Goal: Task Accomplishment & Management: Manage account settings

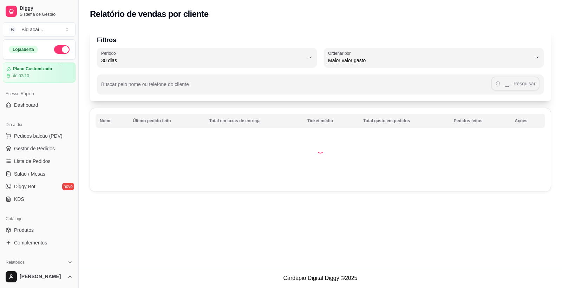
select select "30"
select select "HIGHEST_TOTAL_SPENT_WITH_ORDERS"
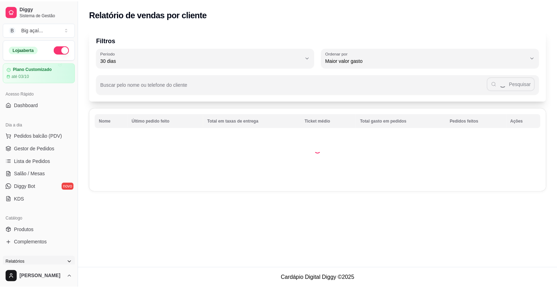
scroll to position [172, 0]
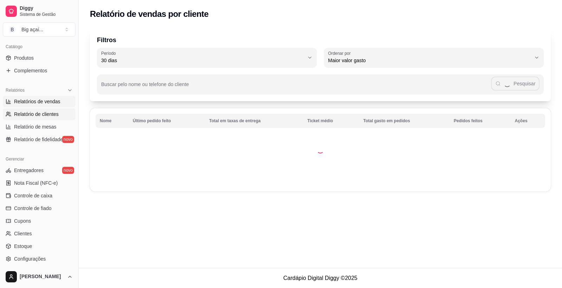
click at [48, 100] on span "Relatórios de vendas" at bounding box center [37, 101] width 46 height 7
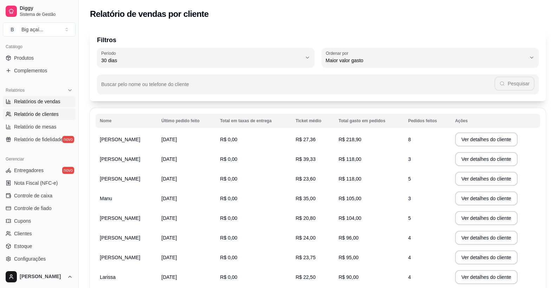
select select "ALL"
select select "0"
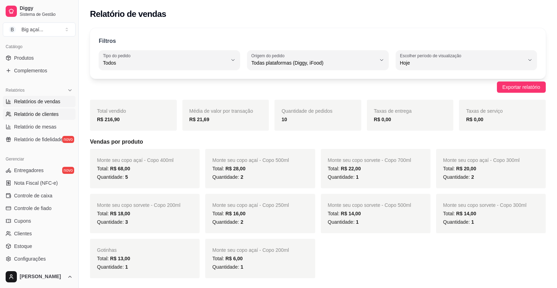
click at [38, 113] on span "Relatório de clientes" at bounding box center [36, 114] width 45 height 7
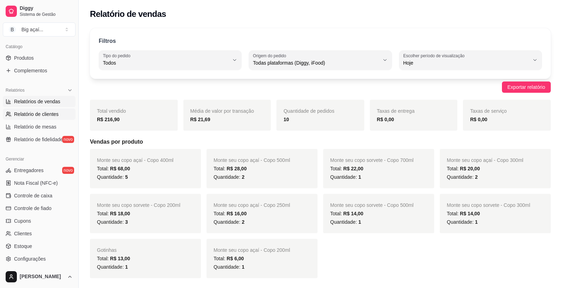
select select "30"
select select "HIGHEST_TOTAL_SPENT_WITH_ORDERS"
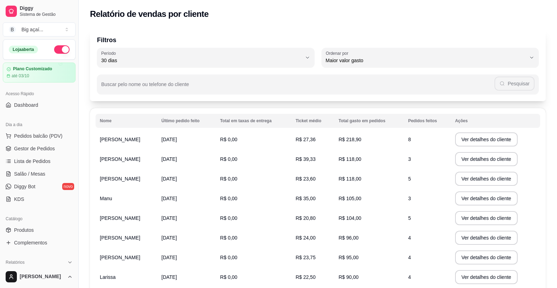
click at [37, 155] on ul "Pedidos balcão (PDV) Gestor de Pedidos Lista de Pedidos Salão / Mesas Diggy Bot…" at bounding box center [39, 167] width 73 height 74
click at [39, 150] on span "Gestor de Pedidos" at bounding box center [34, 148] width 41 height 7
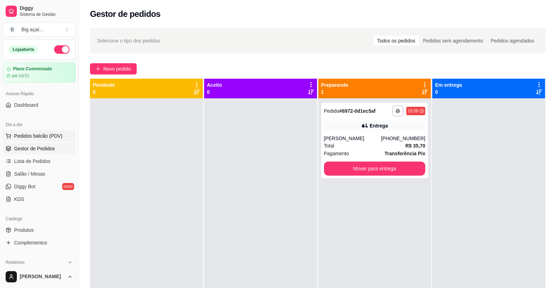
click at [37, 137] on span "Pedidos balcão (PDV)" at bounding box center [38, 135] width 48 height 7
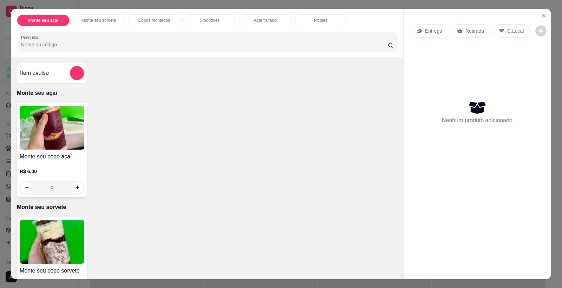
click at [46, 242] on img at bounding box center [52, 242] width 65 height 44
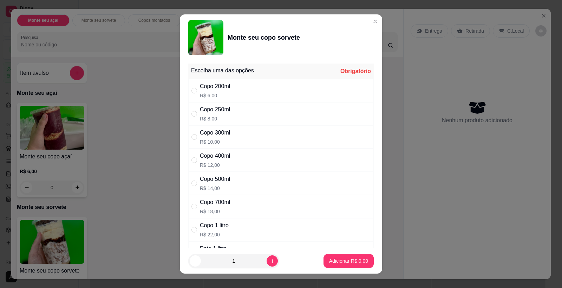
click at [241, 162] on div "Copo 400ml R$ 12,00" at bounding box center [280, 160] width 185 height 23
click at [227, 184] on div "Copo 500ml R$ 14,00" at bounding box center [215, 183] width 30 height 17
radio input "false"
radio input "true"
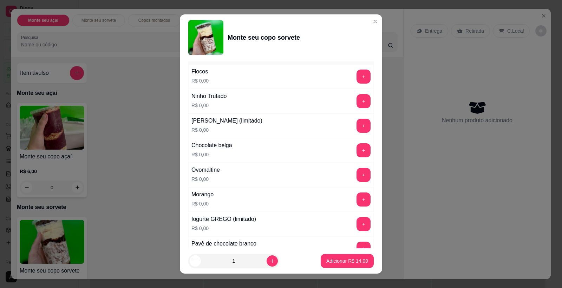
scroll to position [298, 0]
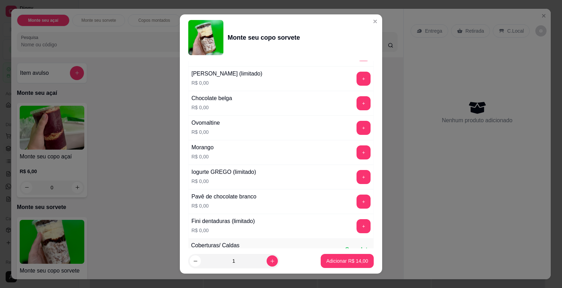
click at [356, 193] on div "Pavê de chocolate branco R$ 0,00 +" at bounding box center [280, 201] width 185 height 25
click at [356, 195] on button "+" at bounding box center [363, 202] width 14 height 14
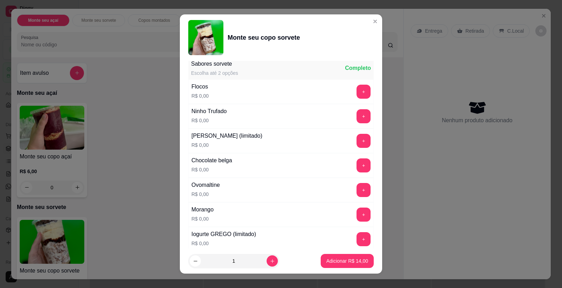
scroll to position [196, 0]
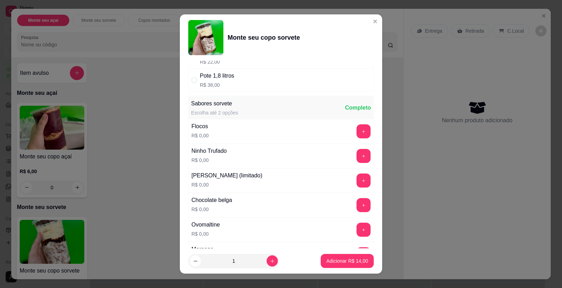
click at [356, 158] on button "+" at bounding box center [363, 156] width 14 height 14
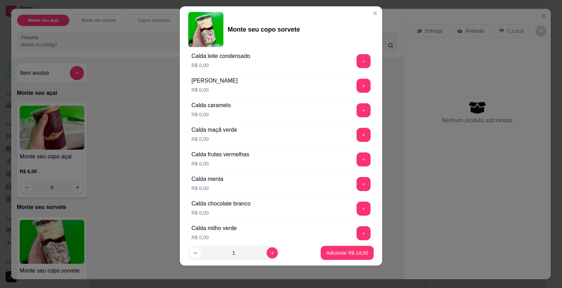
scroll to position [499, 0]
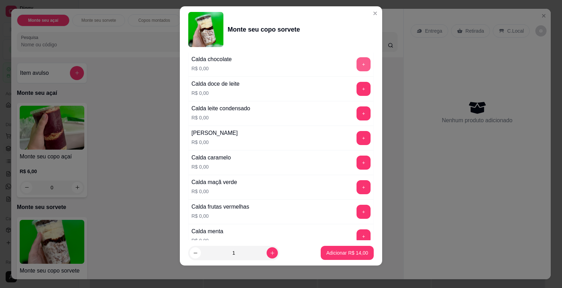
click at [356, 64] on button "+" at bounding box center [363, 64] width 14 height 14
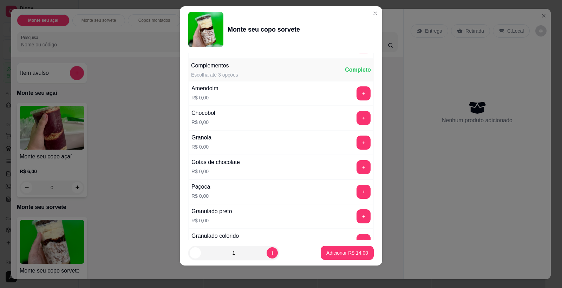
scroll to position [793, 0]
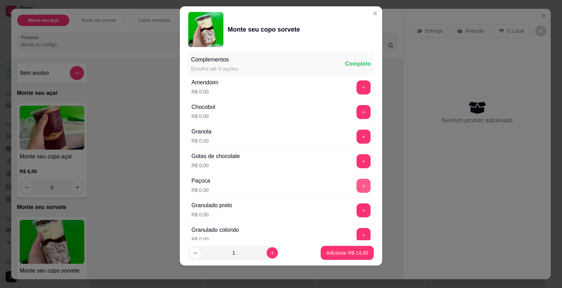
click at [356, 182] on button "+" at bounding box center [363, 186] width 14 height 14
click at [331, 252] on p "Adicionar R$ 14,00" at bounding box center [347, 252] width 42 height 7
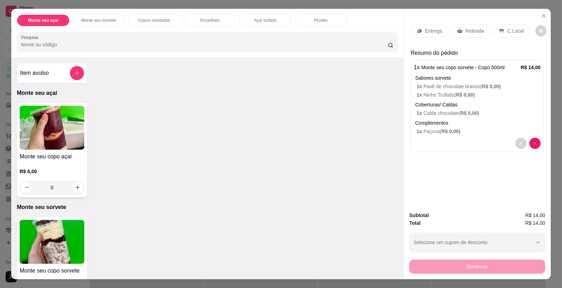
click at [473, 28] on p "Retirada" at bounding box center [474, 30] width 19 height 7
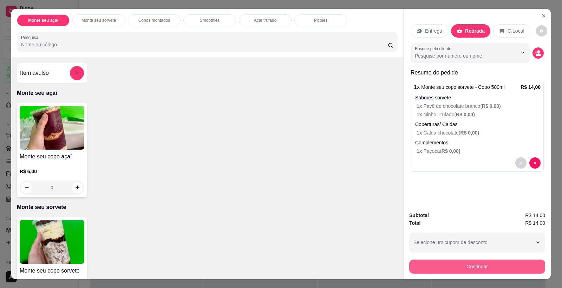
click at [480, 265] on button "Continuar" at bounding box center [477, 267] width 136 height 14
click at [278, 99] on icon at bounding box center [280, 102] width 9 height 9
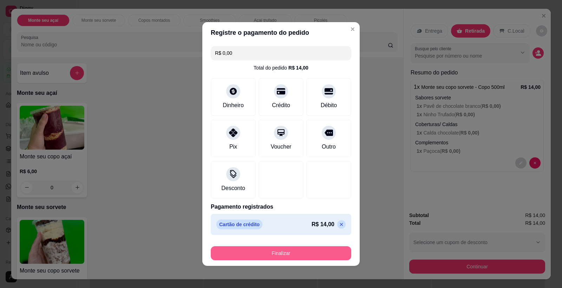
click at [288, 246] on button "Finalizar" at bounding box center [281, 253] width 140 height 14
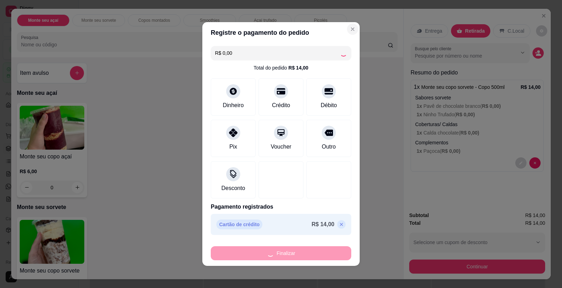
type input "-R$ 14,00"
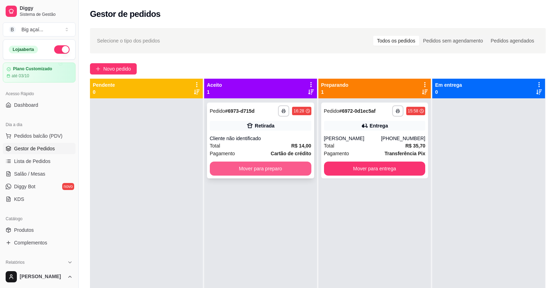
click at [293, 167] on button "Mover para preparo" at bounding box center [260, 169] width 101 height 14
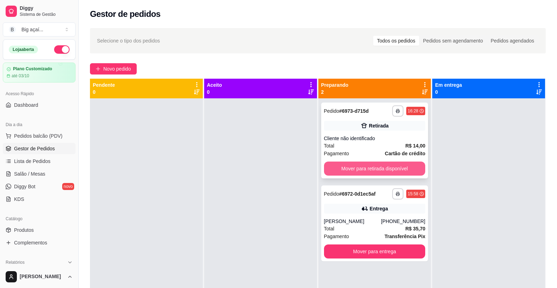
click at [386, 171] on button "Mover para retirada disponível" at bounding box center [374, 169] width 101 height 14
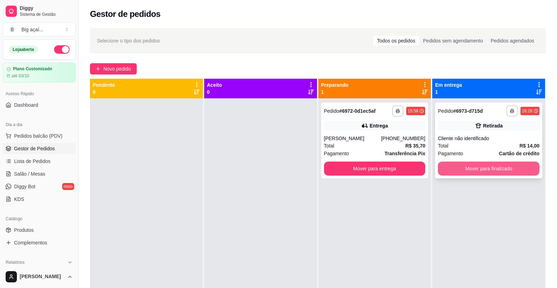
click at [495, 168] on button "Mover para finalizado" at bounding box center [488, 169] width 101 height 14
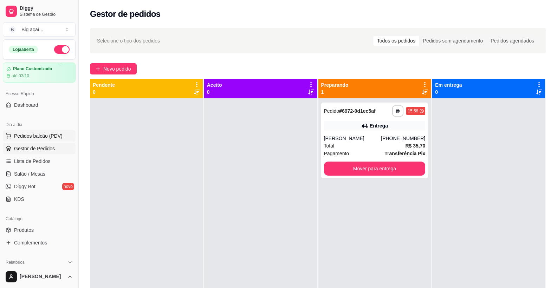
click at [42, 135] on span "Pedidos balcão (PDV)" at bounding box center [38, 135] width 48 height 7
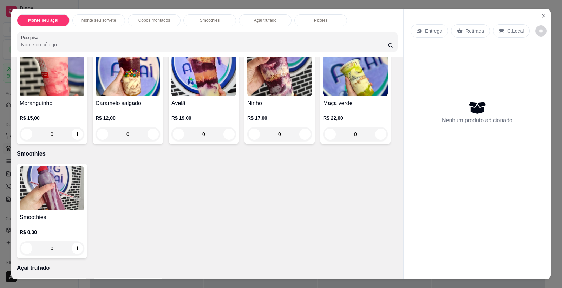
scroll to position [396, 0]
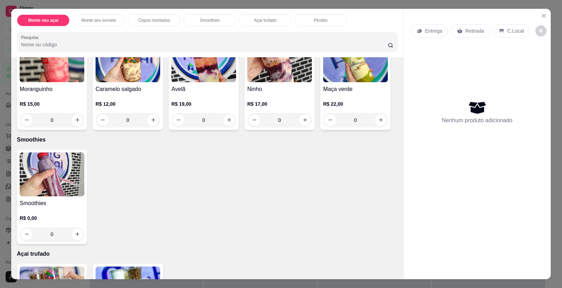
click at [57, 181] on img at bounding box center [52, 174] width 65 height 44
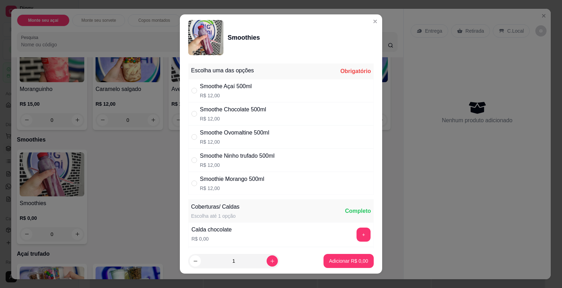
click at [240, 135] on div "Smoothe Ovomaltine 500ml" at bounding box center [234, 133] width 69 height 8
radio input "true"
click at [270, 258] on icon "increase-product-quantity" at bounding box center [272, 260] width 5 height 5
type input "2"
click at [339, 258] on p "Adicionar R$ 24,00" at bounding box center [347, 260] width 41 height 7
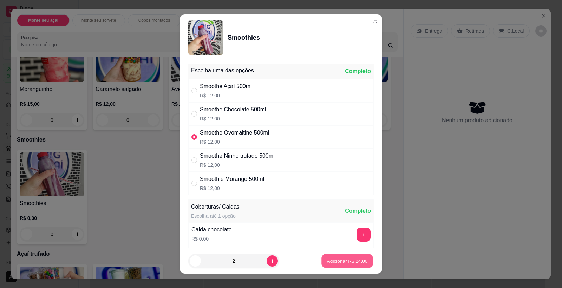
type input "2"
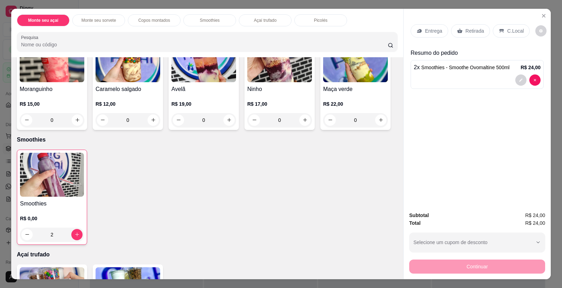
click at [54, 175] on img at bounding box center [52, 175] width 64 height 44
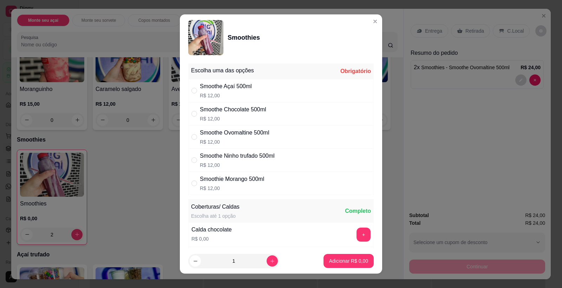
click at [239, 89] on div "Smoothe Açaí 500ml" at bounding box center [226, 86] width 52 height 8
click at [257, 173] on div "Smoothie Morango 500ml R$ 12,00" at bounding box center [280, 183] width 185 height 23
radio input "false"
radio input "true"
click at [346, 261] on p "Adicionar R$ 12,00" at bounding box center [347, 260] width 41 height 7
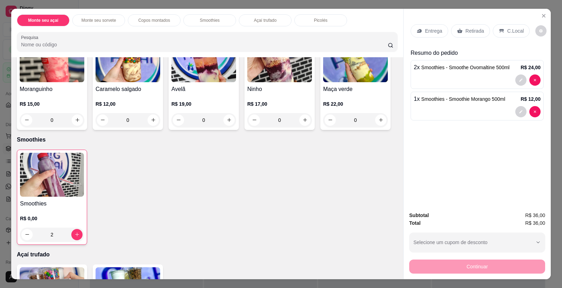
click at [459, 32] on icon at bounding box center [460, 31] width 6 height 6
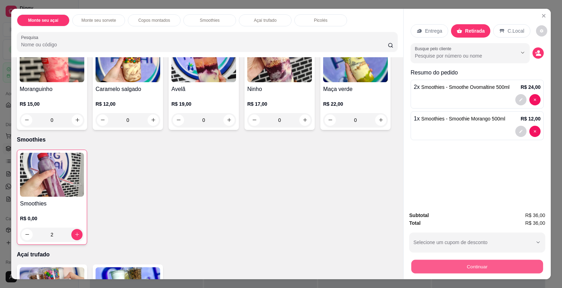
click at [482, 264] on button "Continuar" at bounding box center [477, 267] width 132 height 14
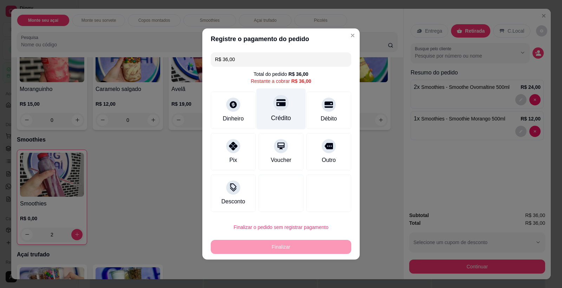
click at [271, 105] on div "Crédito" at bounding box center [281, 109] width 50 height 41
type input "R$ 0,00"
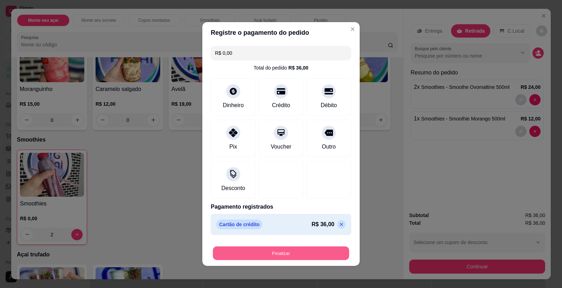
click at [312, 248] on button "Finalizar" at bounding box center [281, 254] width 136 height 14
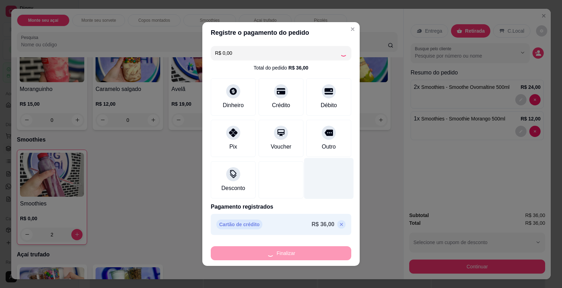
type input "0"
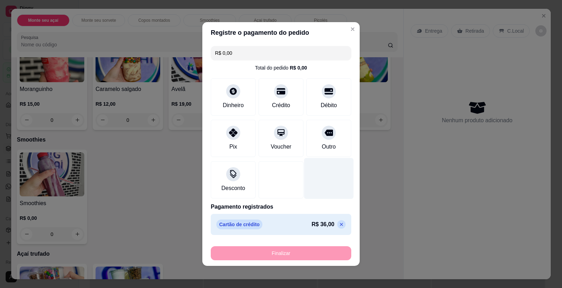
type input "-R$ 36,00"
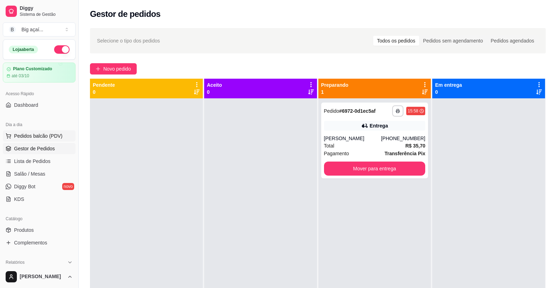
click at [62, 134] on button "Pedidos balcão (PDV)" at bounding box center [39, 135] width 73 height 11
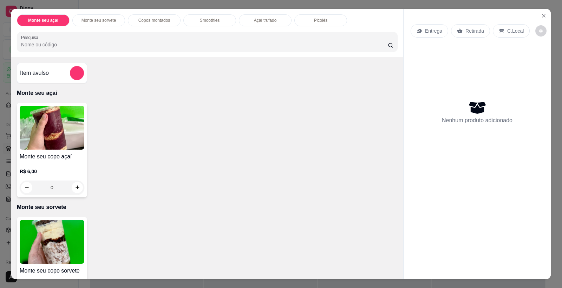
click at [41, 124] on img at bounding box center [52, 128] width 65 height 44
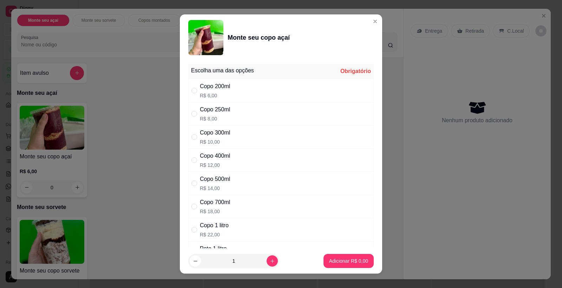
click at [236, 135] on div "Copo 300ml R$ 10,00" at bounding box center [280, 136] width 185 height 23
radio input "true"
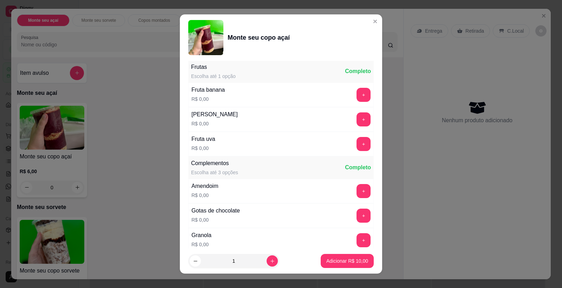
scroll to position [240, 0]
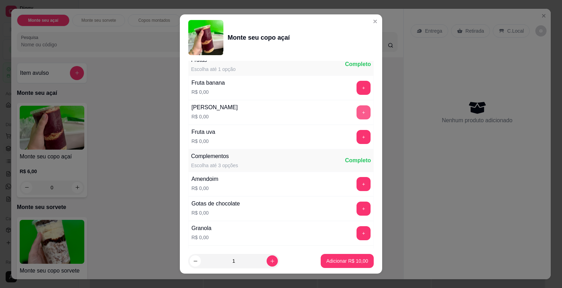
click at [356, 114] on button "+" at bounding box center [363, 112] width 14 height 14
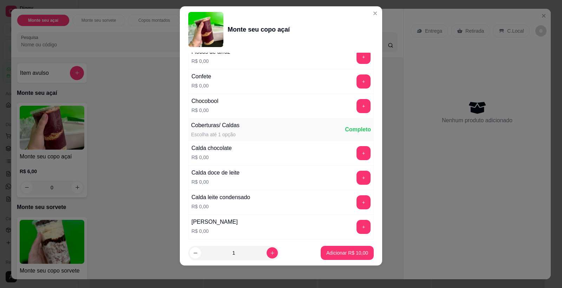
scroll to position [618, 0]
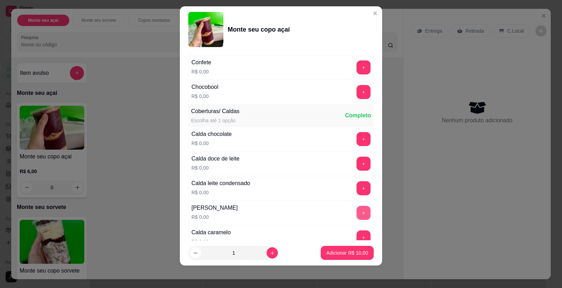
click at [357, 212] on button "+" at bounding box center [363, 213] width 14 height 14
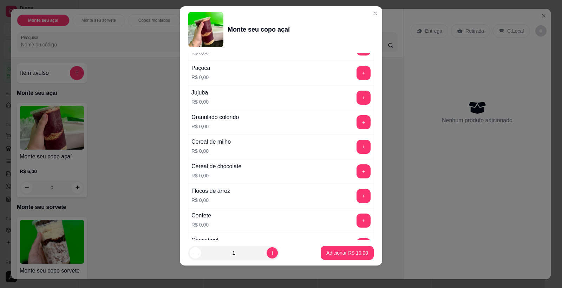
scroll to position [429, 0]
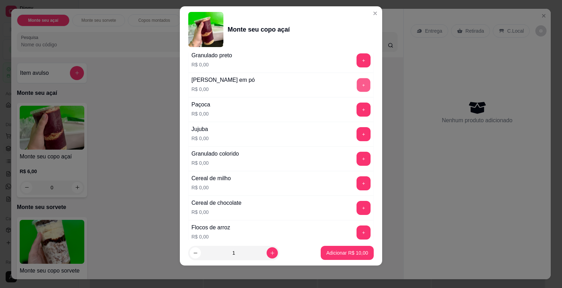
click at [357, 90] on button "+" at bounding box center [364, 85] width 14 height 14
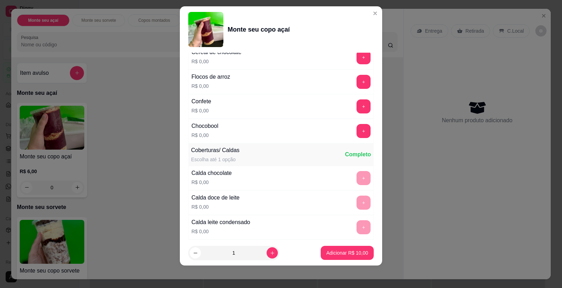
scroll to position [589, 0]
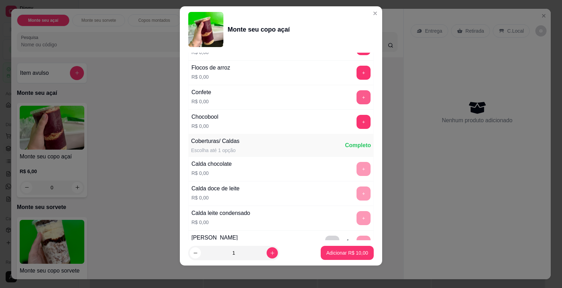
click at [356, 97] on button "+" at bounding box center [363, 97] width 14 height 14
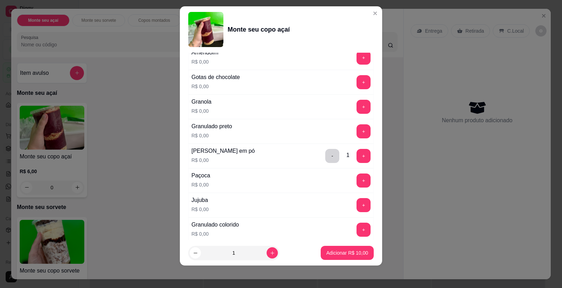
scroll to position [317, 0]
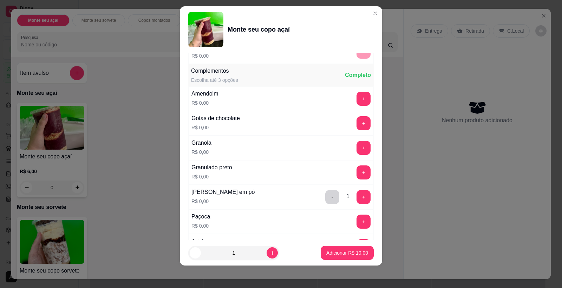
click at [356, 173] on button "+" at bounding box center [363, 172] width 14 height 14
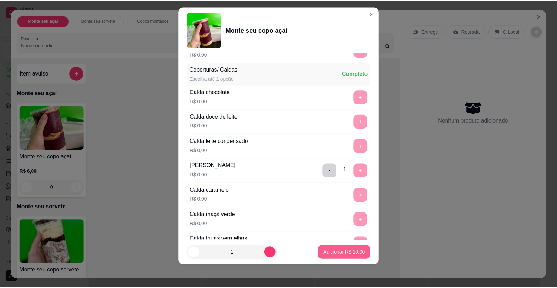
scroll to position [670, 0]
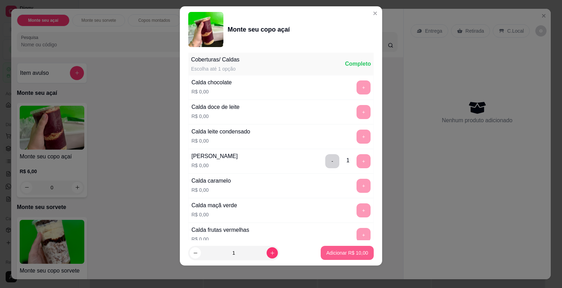
click at [336, 249] on button "Adicionar R$ 10,00" at bounding box center [347, 253] width 53 height 14
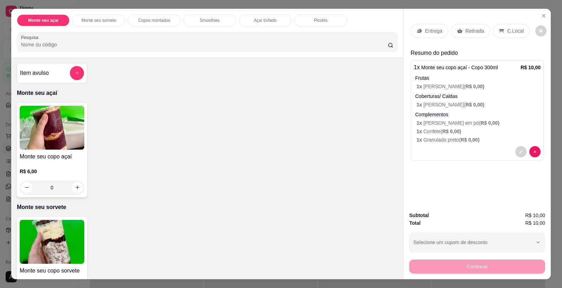
click at [467, 22] on div "Entrega Retirada C.Local" at bounding box center [477, 31] width 133 height 25
click at [466, 28] on p "Retirada" at bounding box center [474, 30] width 19 height 7
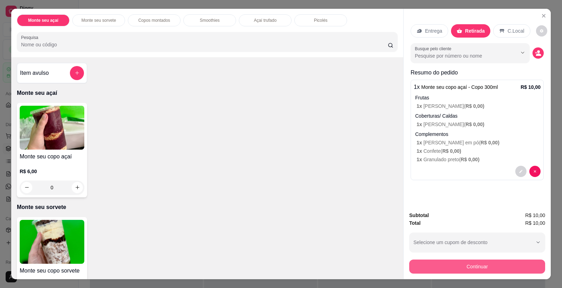
click at [483, 263] on button "Continuar" at bounding box center [477, 267] width 136 height 14
click at [281, 100] on icon at bounding box center [281, 104] width 8 height 8
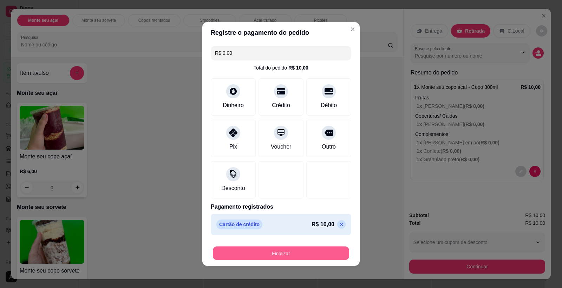
click at [298, 251] on button "Finalizar" at bounding box center [281, 254] width 136 height 14
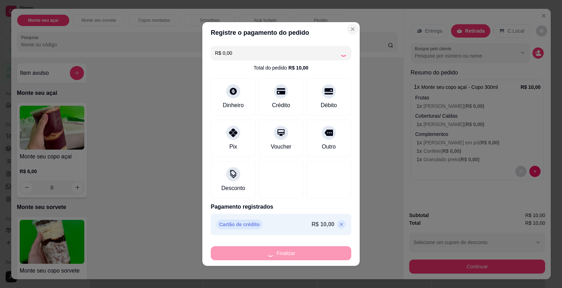
type input "-R$ 10,00"
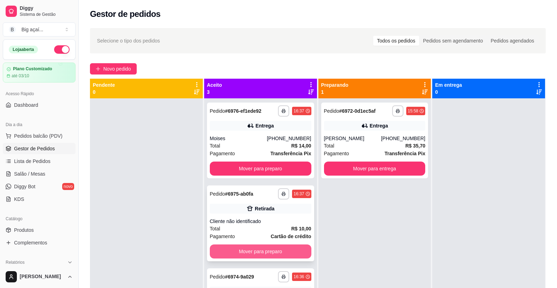
click at [256, 250] on button "Mover para preparo" at bounding box center [260, 251] width 101 height 14
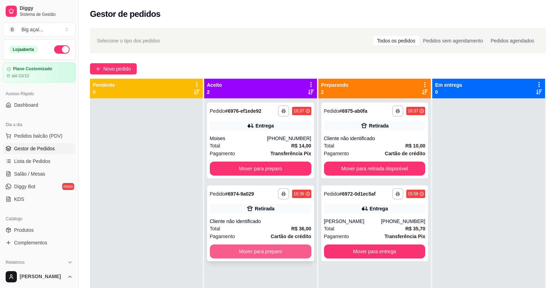
click at [268, 250] on button "Mover para preparo" at bounding box center [260, 251] width 101 height 14
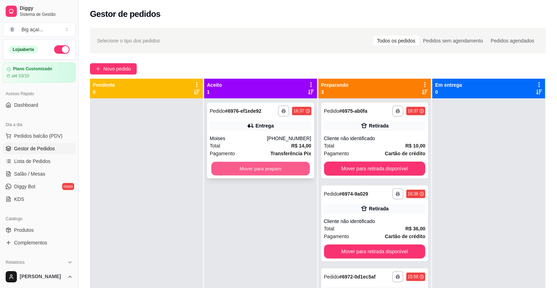
click at [277, 173] on button "Mover para preparo" at bounding box center [260, 169] width 98 height 14
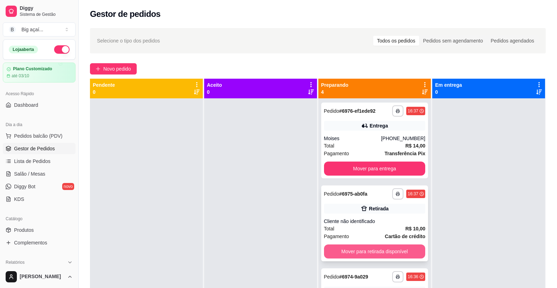
click at [376, 254] on button "Mover para retirada disponível" at bounding box center [374, 251] width 101 height 14
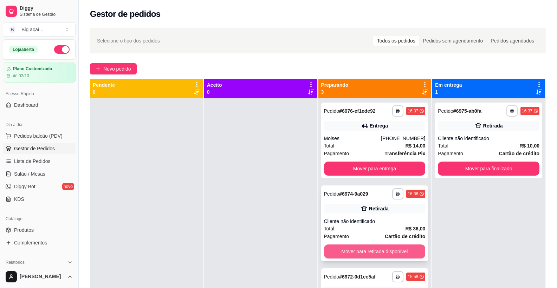
click at [390, 250] on button "Mover para retirada disponível" at bounding box center [374, 251] width 101 height 14
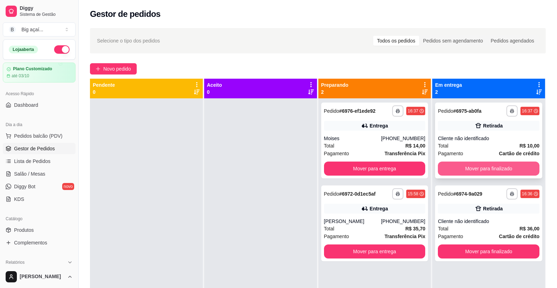
click at [477, 168] on button "Mover para finalizado" at bounding box center [488, 169] width 101 height 14
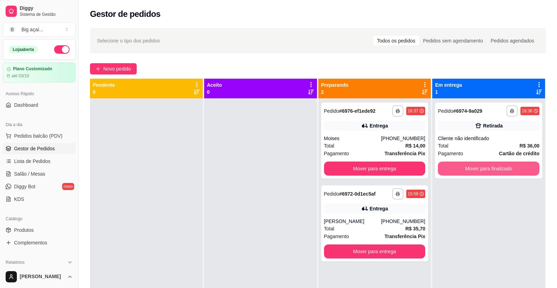
click at [477, 168] on button "Mover para finalizado" at bounding box center [488, 169] width 101 height 14
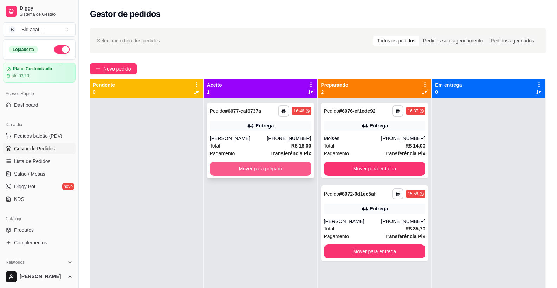
click at [293, 169] on button "Mover para preparo" at bounding box center [260, 169] width 101 height 14
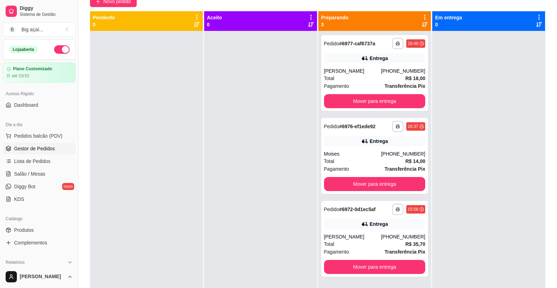
scroll to position [107, 0]
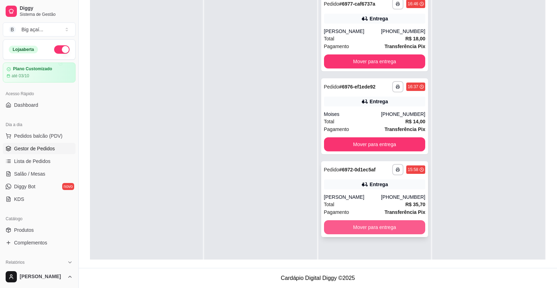
click at [402, 223] on button "Mover para entrega" at bounding box center [374, 227] width 101 height 14
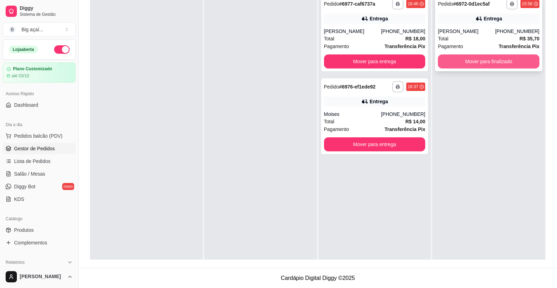
click at [460, 63] on button "Mover para finalizado" at bounding box center [488, 61] width 101 height 14
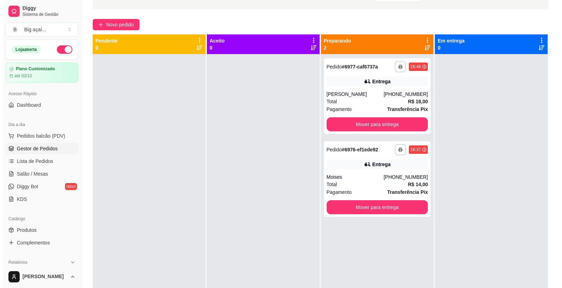
scroll to position [44, 0]
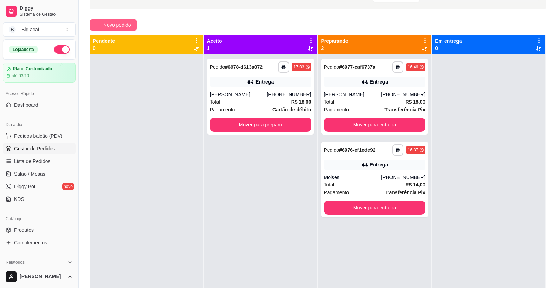
click at [108, 27] on span "Novo pedido" at bounding box center [117, 25] width 28 height 8
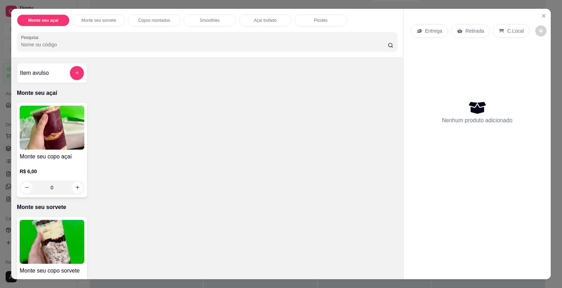
click at [46, 127] on img at bounding box center [52, 128] width 65 height 44
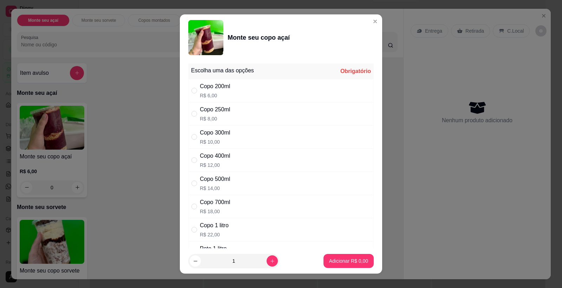
click at [213, 139] on p "R$ 10,00" at bounding box center [215, 141] width 30 height 7
radio input "true"
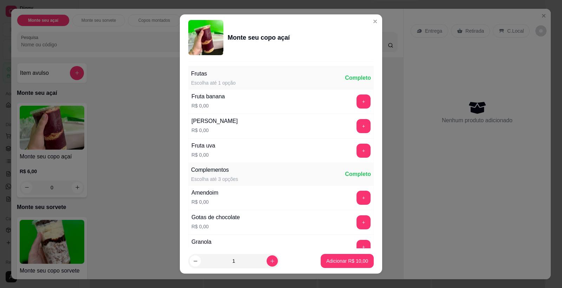
scroll to position [230, 0]
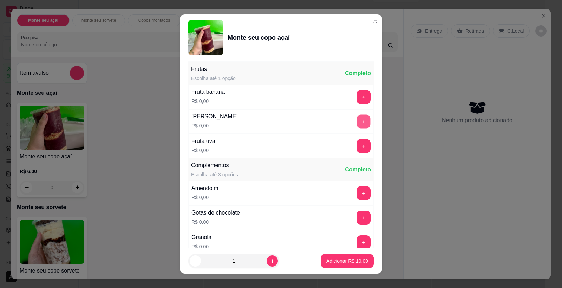
click at [357, 121] on button "+" at bounding box center [364, 122] width 14 height 14
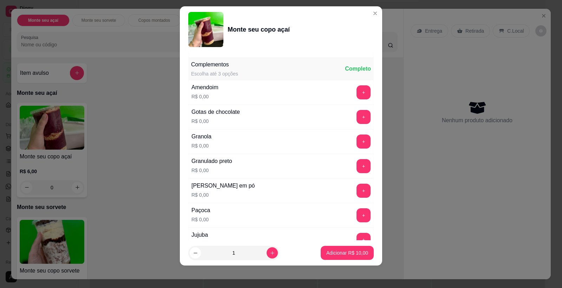
scroll to position [328, 0]
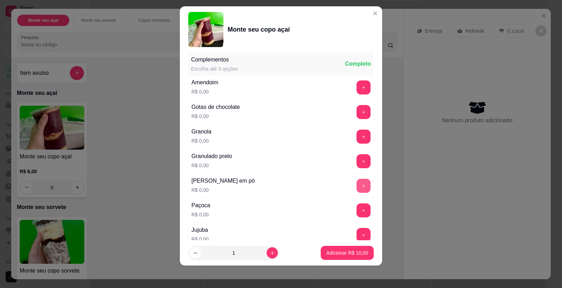
click at [356, 182] on button "+" at bounding box center [363, 186] width 14 height 14
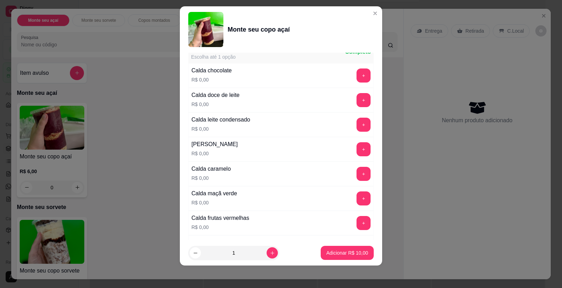
scroll to position [662, 0]
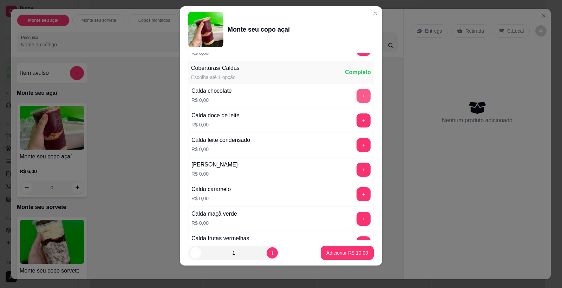
click at [356, 92] on button "+" at bounding box center [363, 96] width 14 height 14
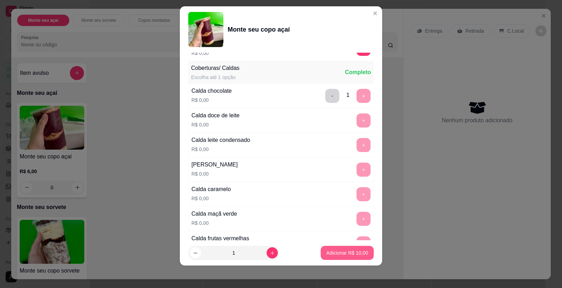
click at [342, 252] on p "Adicionar R$ 10,00" at bounding box center [347, 252] width 42 height 7
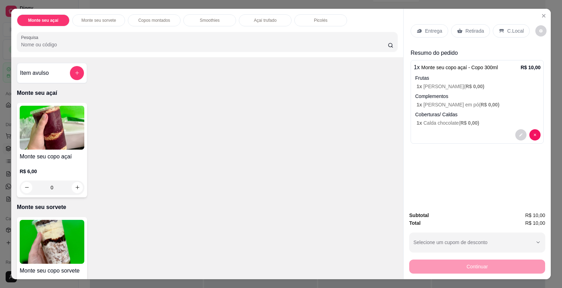
click at [51, 130] on img at bounding box center [52, 128] width 65 height 44
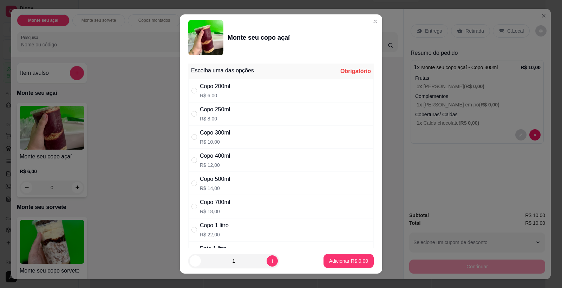
click at [217, 140] on p "R$ 10,00" at bounding box center [215, 141] width 30 height 7
radio input "true"
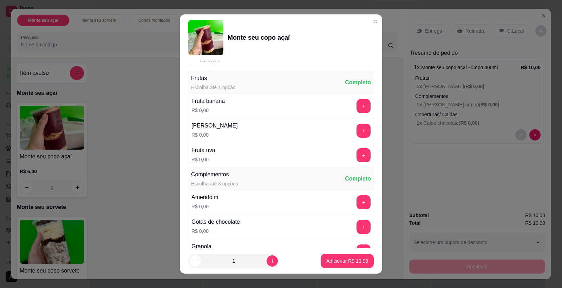
scroll to position [228, 0]
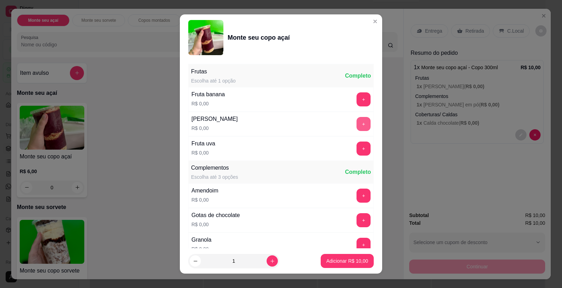
click at [356, 123] on button "+" at bounding box center [363, 124] width 14 height 14
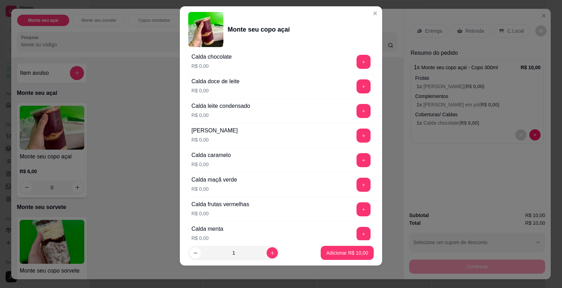
scroll to position [680, 0]
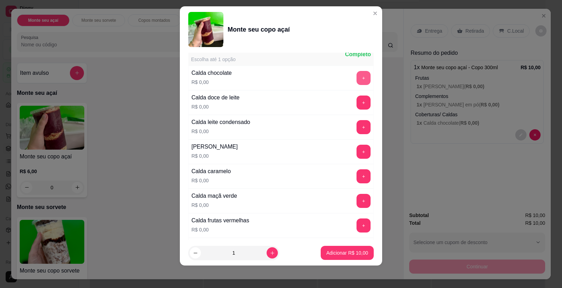
click at [356, 77] on button "+" at bounding box center [363, 78] width 14 height 14
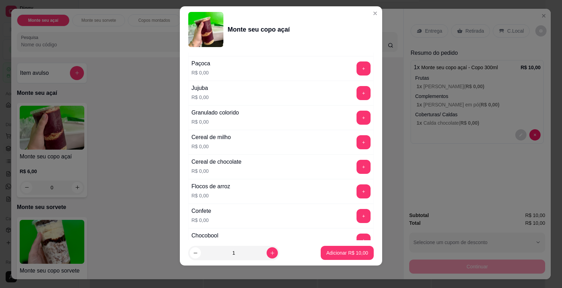
scroll to position [502, 0]
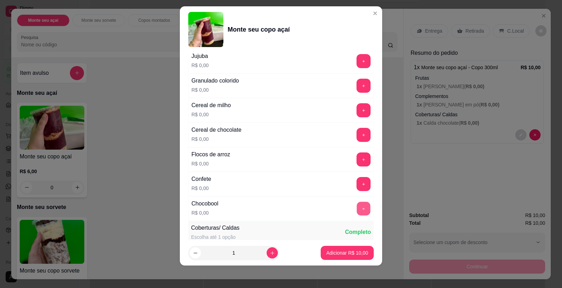
click at [357, 210] on button "+" at bounding box center [364, 209] width 14 height 14
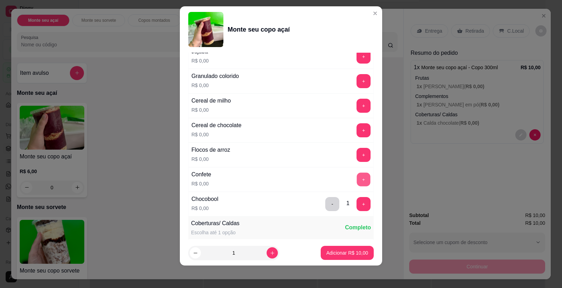
click at [357, 181] on button "+" at bounding box center [364, 180] width 14 height 14
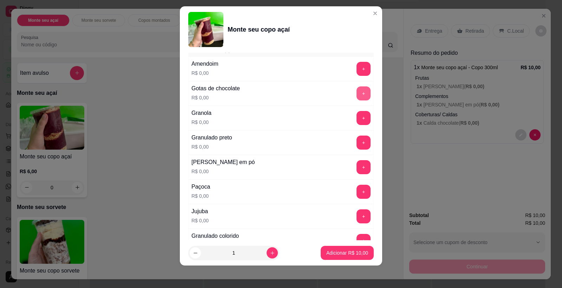
click at [356, 94] on button "+" at bounding box center [363, 93] width 14 height 14
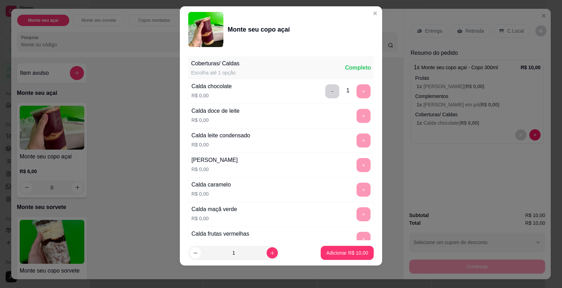
scroll to position [670, 0]
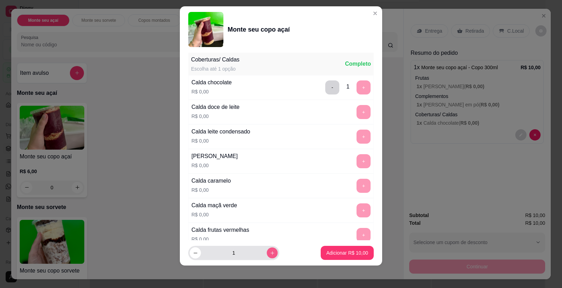
click at [267, 250] on button "increase-product-quantity" at bounding box center [272, 252] width 11 height 11
type input "2"
click at [340, 248] on button "Adicionar R$ 20,00" at bounding box center [347, 253] width 53 height 14
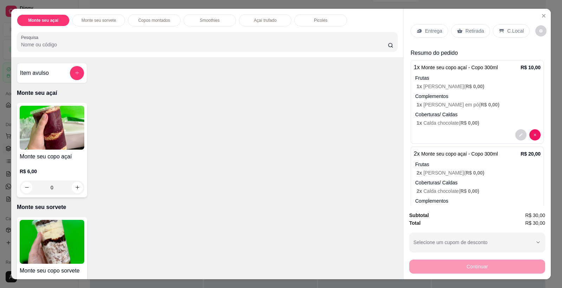
click at [509, 28] on p "C.Local" at bounding box center [515, 30] width 17 height 7
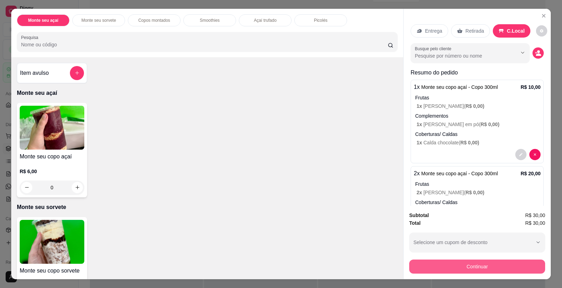
click at [459, 269] on button "Continuar" at bounding box center [477, 267] width 136 height 14
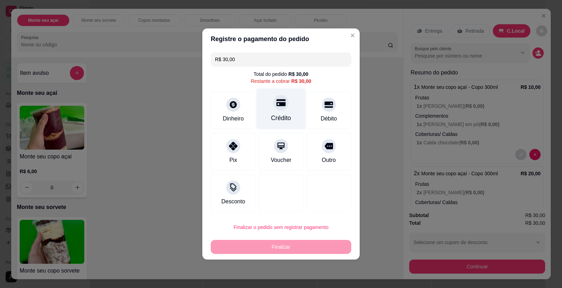
click at [277, 101] on icon at bounding box center [280, 102] width 9 height 9
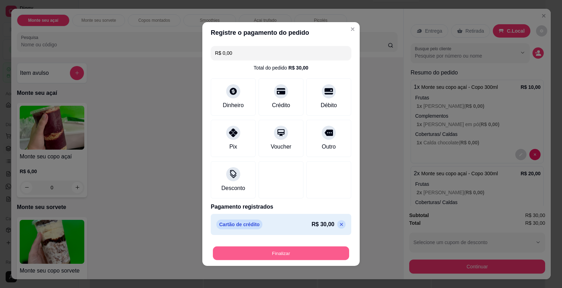
click at [257, 249] on button "Finalizar" at bounding box center [281, 254] width 136 height 14
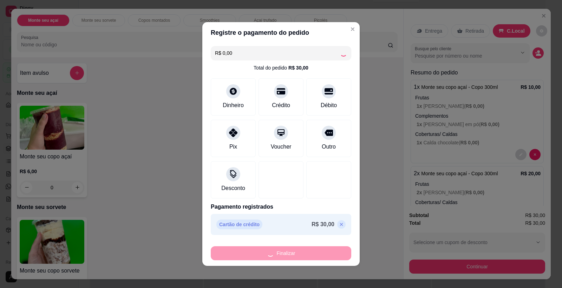
type input "-R$ 30,00"
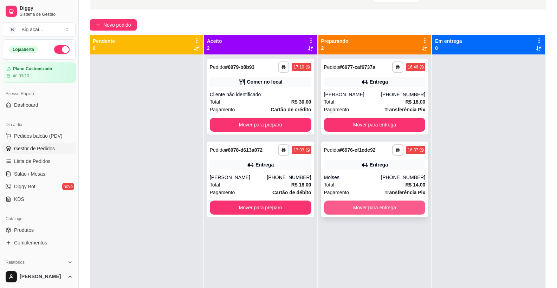
click at [384, 205] on button "Mover para entrega" at bounding box center [374, 208] width 101 height 14
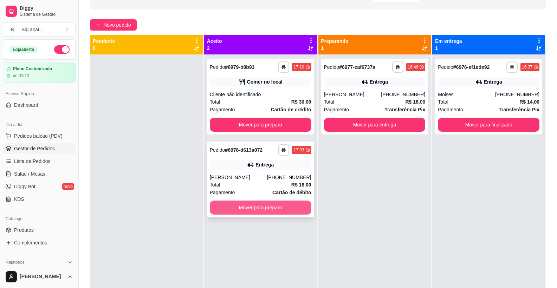
click at [268, 204] on button "Mover para preparo" at bounding box center [260, 208] width 101 height 14
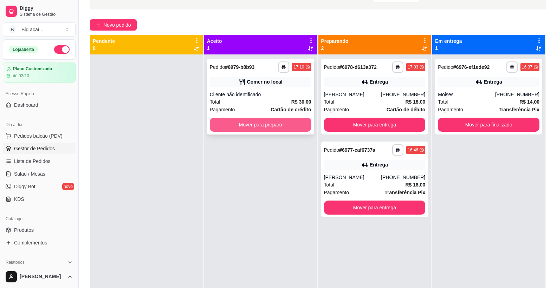
click at [285, 124] on button "Mover para preparo" at bounding box center [260, 125] width 101 height 14
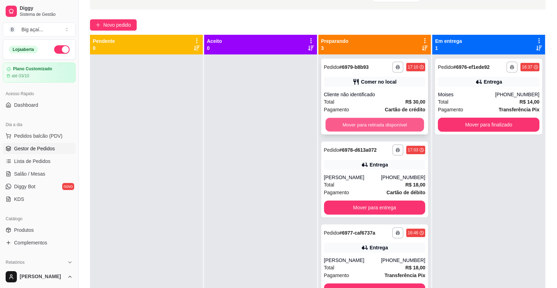
click at [388, 126] on button "Mover para retirada disponível" at bounding box center [374, 125] width 98 height 14
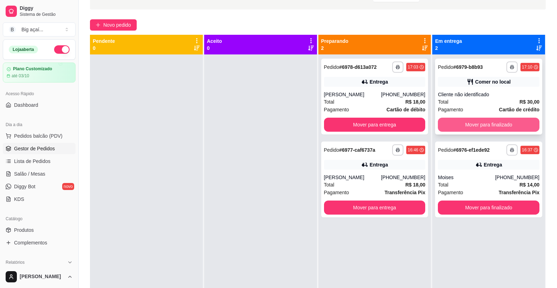
click at [473, 125] on button "Mover para finalizado" at bounding box center [488, 125] width 101 height 14
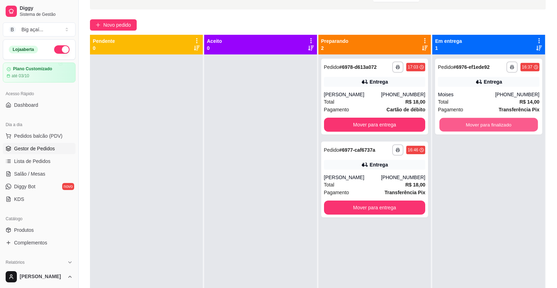
click at [473, 125] on button "Mover para finalizado" at bounding box center [488, 125] width 98 height 14
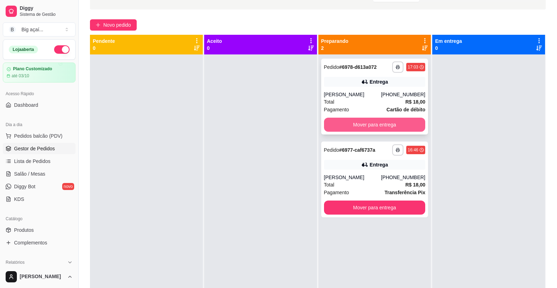
click at [401, 124] on button "Mover para entrega" at bounding box center [374, 125] width 101 height 14
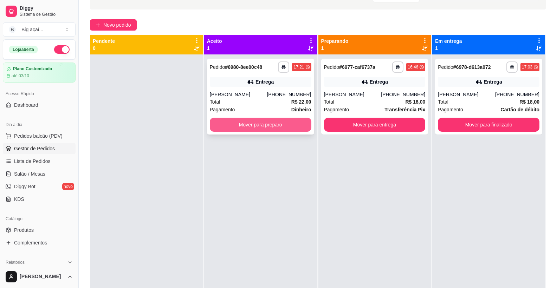
click at [259, 120] on button "Mover para preparo" at bounding box center [260, 125] width 101 height 14
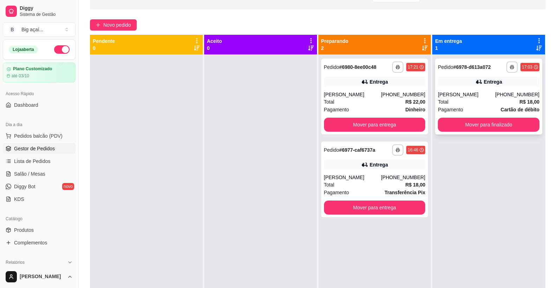
click at [457, 85] on div "Entrega" at bounding box center [488, 82] width 101 height 10
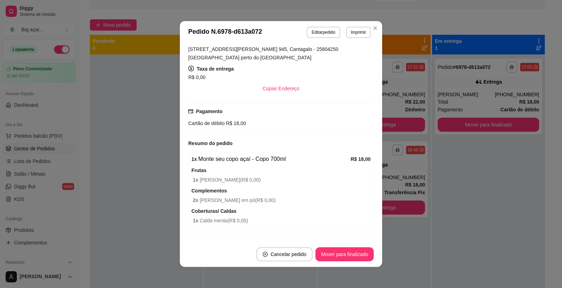
scroll to position [150, 0]
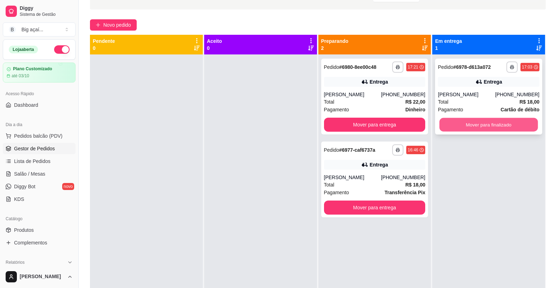
click at [491, 124] on button "Mover para finalizado" at bounding box center [488, 125] width 98 height 14
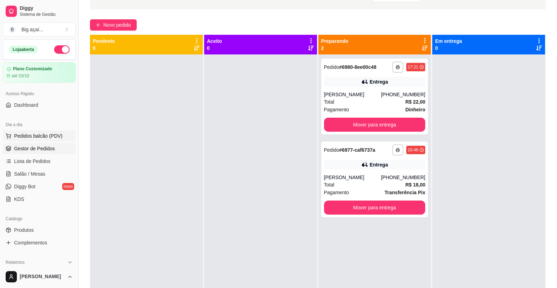
click at [42, 136] on span "Pedidos balcão (PDV)" at bounding box center [38, 135] width 48 height 7
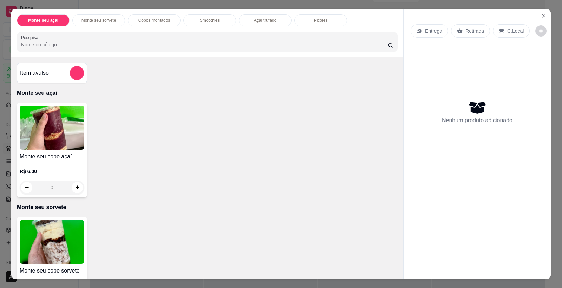
click at [70, 130] on img at bounding box center [52, 128] width 65 height 44
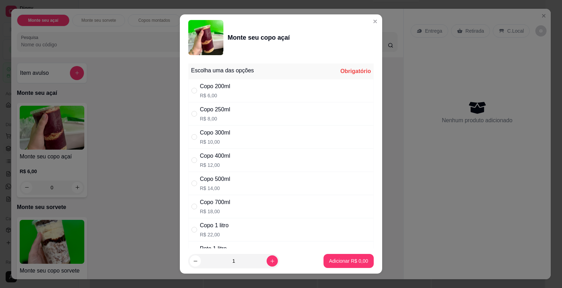
click at [222, 120] on p "R$ 8,00" at bounding box center [215, 118] width 30 height 7
radio input "true"
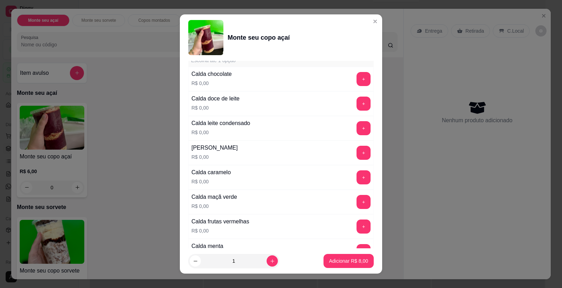
scroll to position [630, 0]
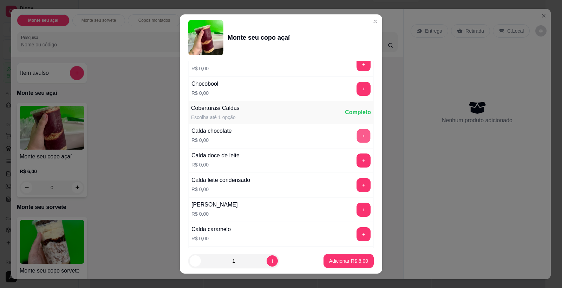
click at [357, 138] on button "+" at bounding box center [364, 136] width 14 height 14
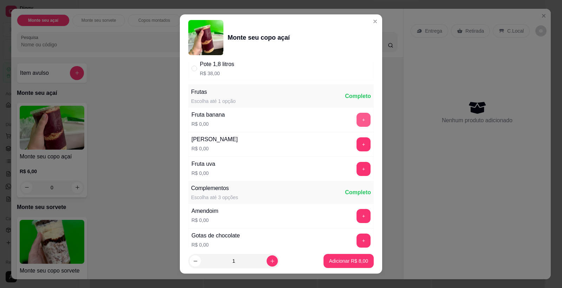
scroll to position [243, 0]
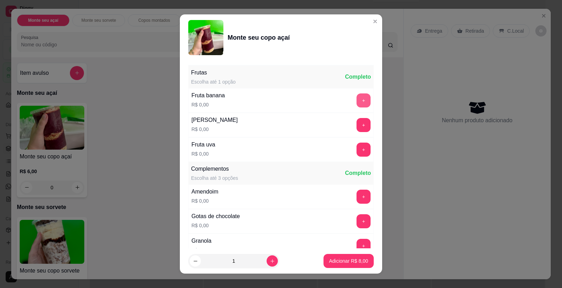
click at [356, 120] on div "Frutas Escolha até 1 opção Completo Fruta banana R$ 0,00 + Fruta morango R$ 0,0…" at bounding box center [280, 114] width 185 height 96
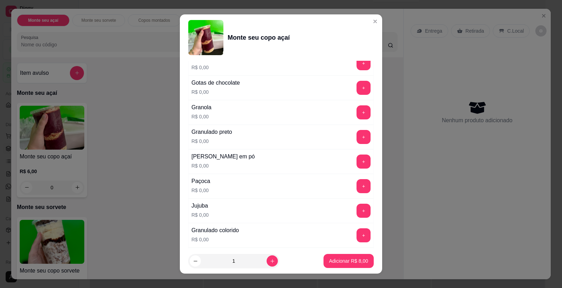
scroll to position [399, 0]
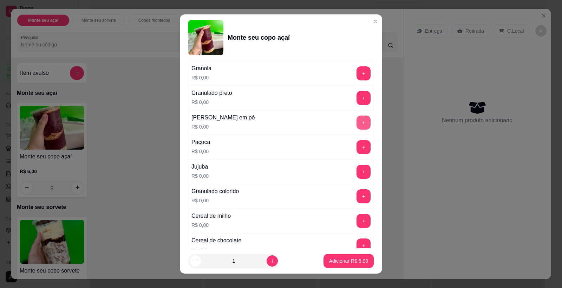
click at [356, 123] on button "+" at bounding box center [363, 123] width 14 height 14
click at [348, 255] on button "Adicionar R$ 8,00" at bounding box center [348, 261] width 49 height 14
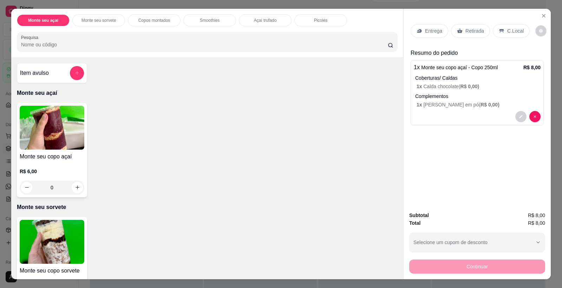
click at [54, 126] on img at bounding box center [52, 128] width 65 height 44
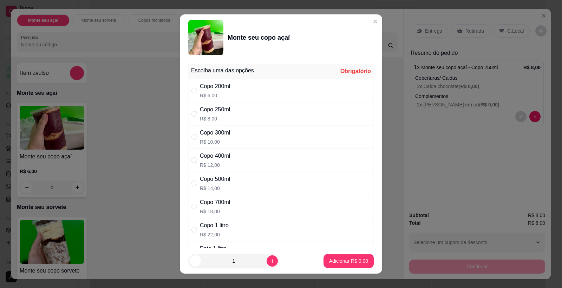
click at [229, 111] on div "Copo 250ml R$ 8,00" at bounding box center [280, 113] width 185 height 23
radio input "true"
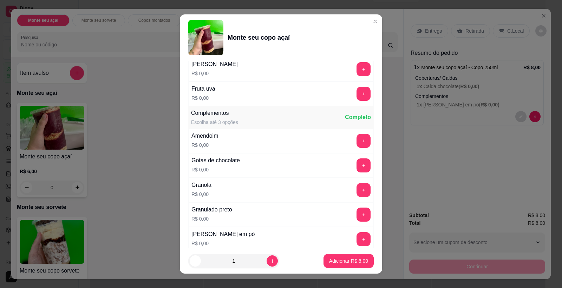
scroll to position [328, 0]
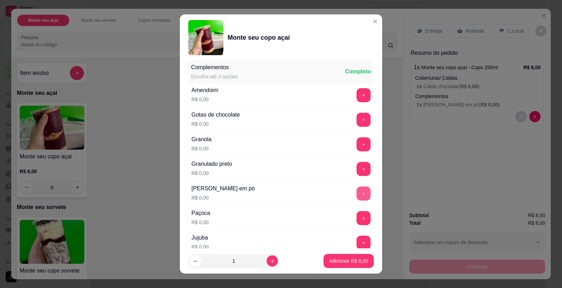
click at [356, 190] on button "+" at bounding box center [363, 193] width 14 height 14
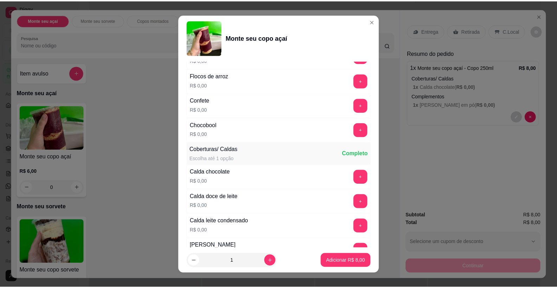
scroll to position [607, 0]
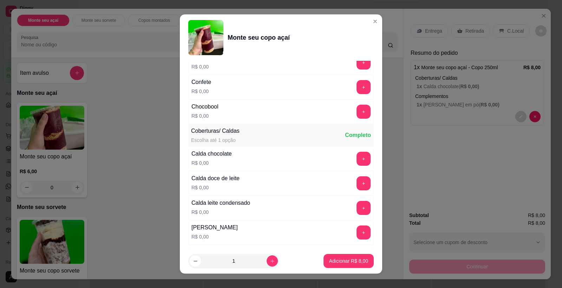
click at [353, 222] on div "[PERSON_NAME] R$ 0,00 +" at bounding box center [280, 232] width 185 height 25
click at [357, 237] on button "+" at bounding box center [364, 233] width 14 height 14
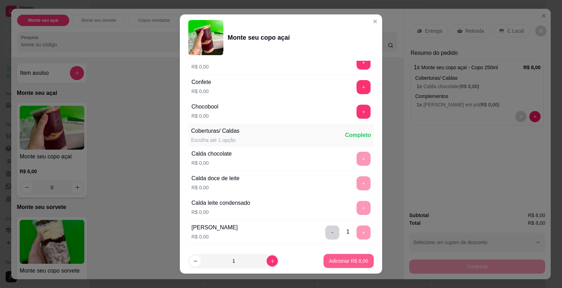
click at [346, 260] on p "Adicionar R$ 8,00" at bounding box center [348, 260] width 39 height 7
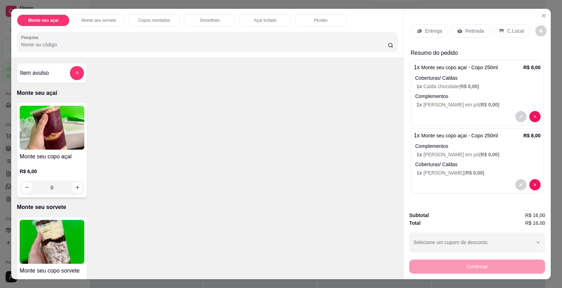
click at [473, 31] on p "Retirada" at bounding box center [474, 30] width 19 height 7
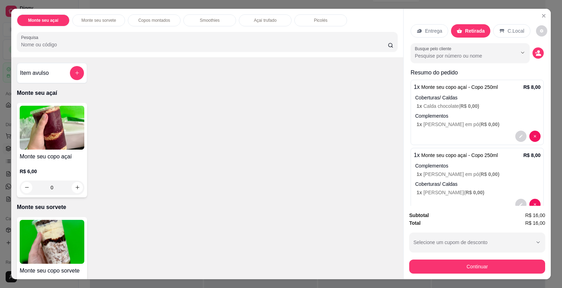
click at [477, 267] on button "Continuar" at bounding box center [477, 267] width 136 height 14
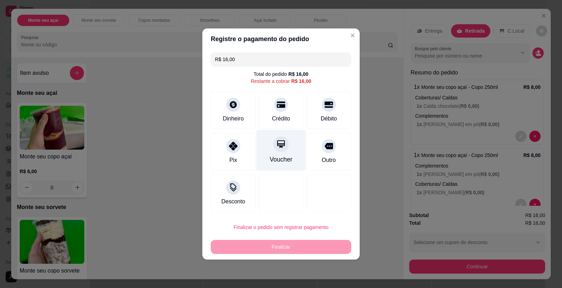
click at [274, 100] on div at bounding box center [281, 105] width 14 height 14
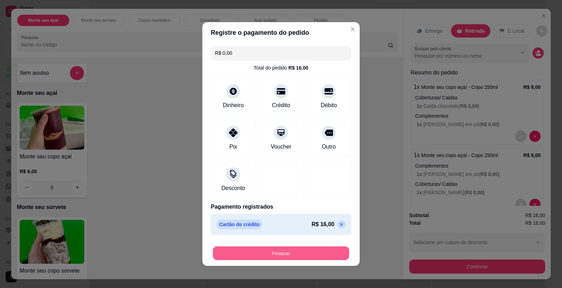
click at [294, 254] on button "Finalizar" at bounding box center [281, 254] width 136 height 14
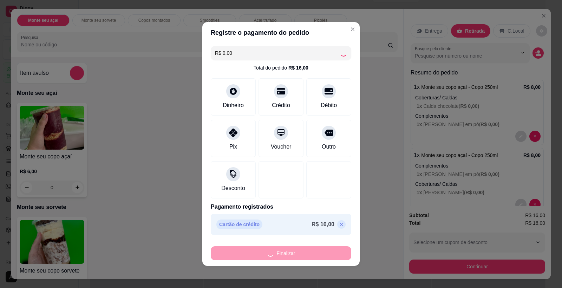
type input "-R$ 16,00"
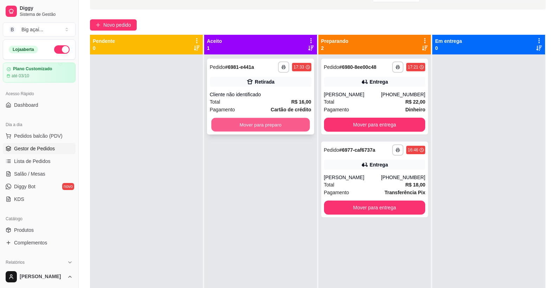
click at [281, 123] on button "Mover para preparo" at bounding box center [260, 125] width 98 height 14
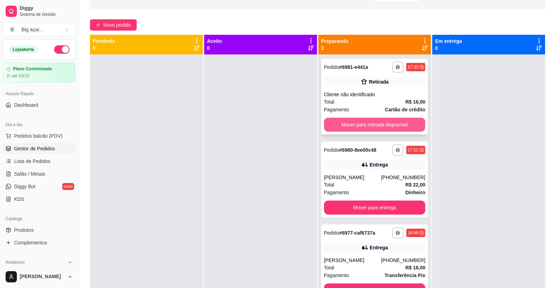
click at [380, 123] on button "Mover para retirada disponível" at bounding box center [374, 125] width 101 height 14
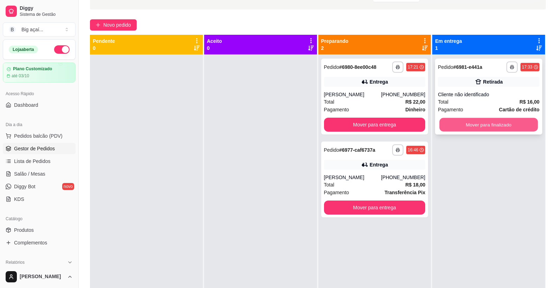
click at [481, 120] on button "Mover para finalizado" at bounding box center [488, 125] width 98 height 14
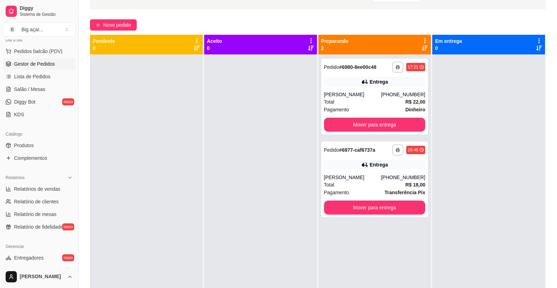
scroll to position [87, 0]
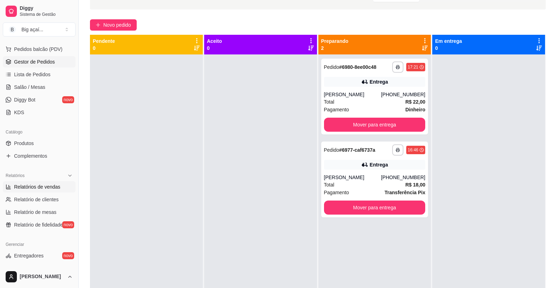
click at [39, 186] on span "Relatórios de vendas" at bounding box center [37, 186] width 46 height 7
select select "ALL"
select select "0"
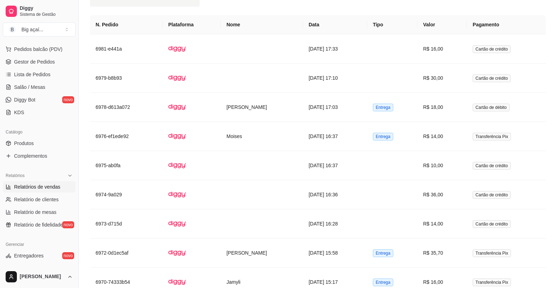
scroll to position [425, 0]
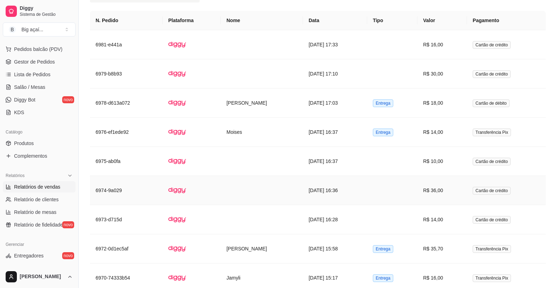
click at [439, 188] on td "R$ 36,00" at bounding box center [442, 190] width 50 height 29
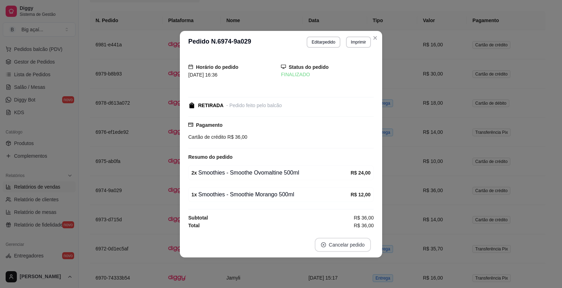
click at [339, 246] on button "Cancelar pedido" at bounding box center [343, 245] width 56 height 14
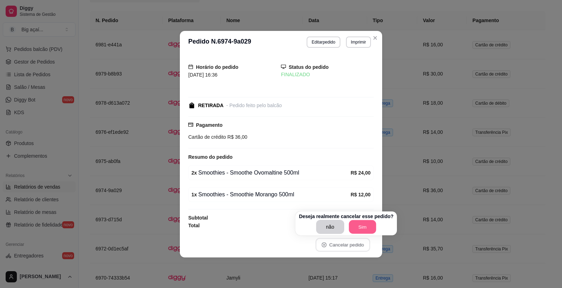
click at [358, 230] on button "Sim" at bounding box center [362, 227] width 27 height 14
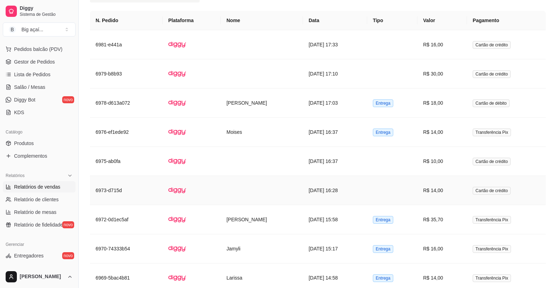
click at [445, 188] on td "R$ 14,00" at bounding box center [442, 190] width 50 height 29
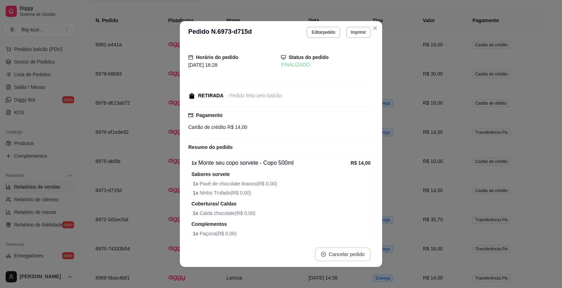
click at [349, 253] on button "Cancelar pedido" at bounding box center [343, 254] width 56 height 14
click at [363, 233] on button "Sim" at bounding box center [360, 237] width 28 height 14
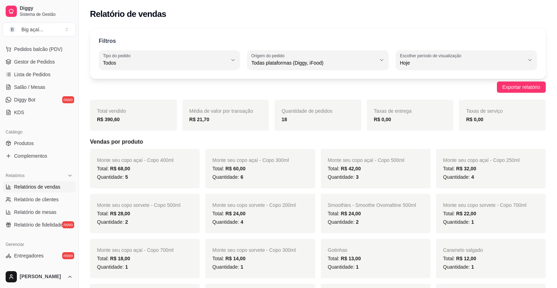
scroll to position [0, 0]
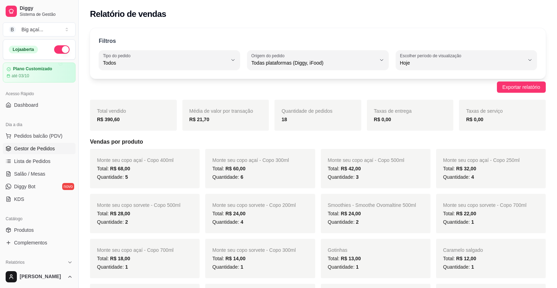
click at [38, 154] on link "Gestor de Pedidos" at bounding box center [39, 148] width 73 height 11
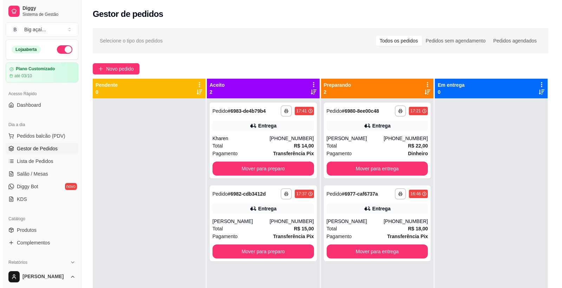
scroll to position [20, 0]
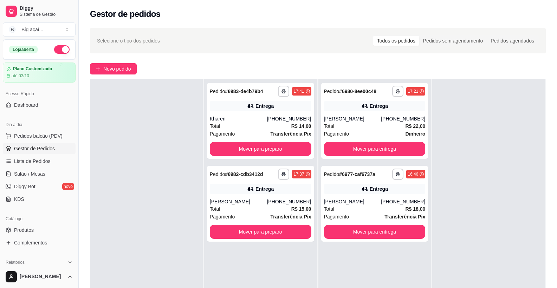
click at [36, 146] on span "Gestor de Pedidos" at bounding box center [34, 148] width 41 height 7
click at [119, 73] on button "Novo pedido" at bounding box center [113, 68] width 47 height 11
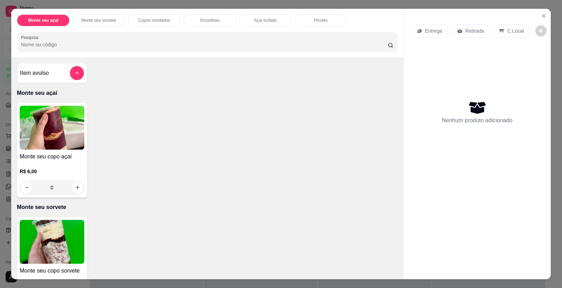
click at [71, 188] on div "0" at bounding box center [52, 188] width 65 height 14
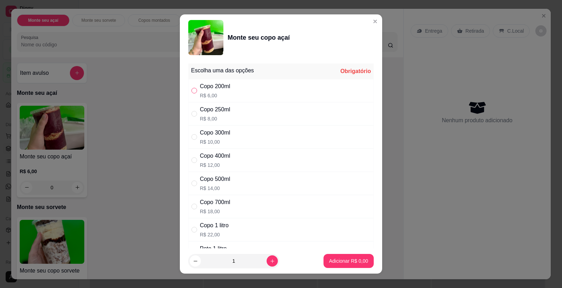
click at [191, 89] on input "" at bounding box center [194, 91] width 6 height 6
radio input "true"
click at [267, 264] on button "increase-product-quantity" at bounding box center [272, 260] width 11 height 11
type input "2"
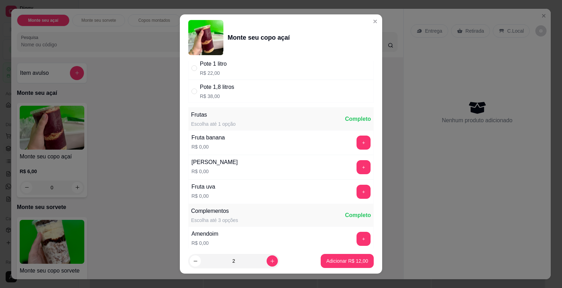
scroll to position [203, 0]
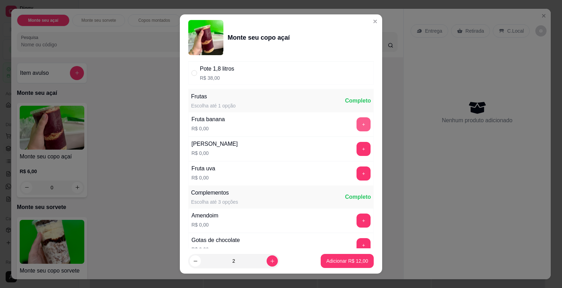
click at [356, 122] on button "+" at bounding box center [363, 124] width 14 height 14
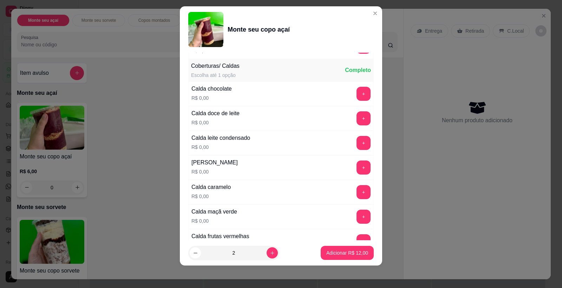
scroll to position [687, 0]
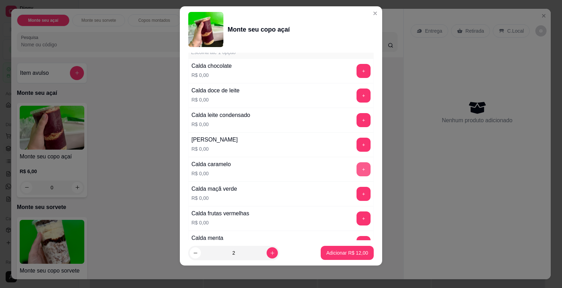
click at [356, 166] on button "+" at bounding box center [363, 169] width 14 height 14
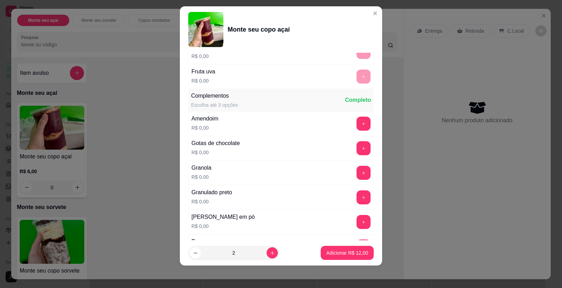
scroll to position [276, 0]
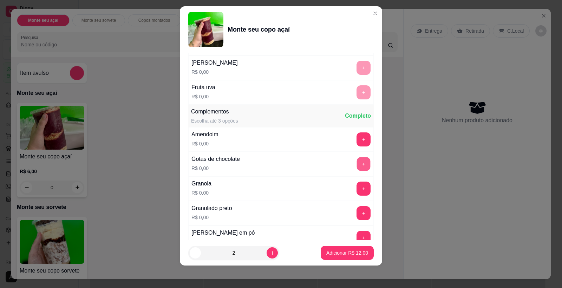
click at [357, 163] on button "+" at bounding box center [364, 164] width 14 height 14
click at [357, 186] on button "+" at bounding box center [364, 189] width 14 height 14
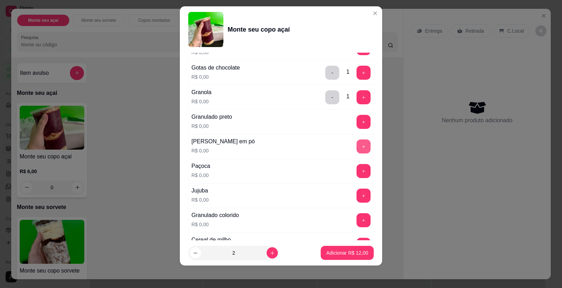
click at [356, 145] on button "+" at bounding box center [363, 146] width 14 height 14
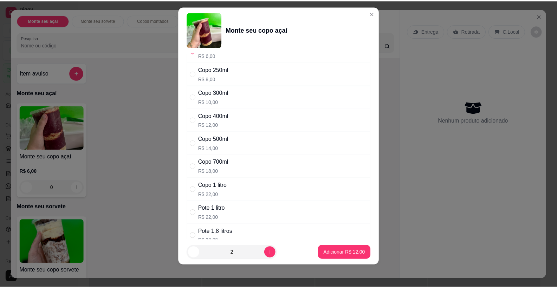
scroll to position [155, 0]
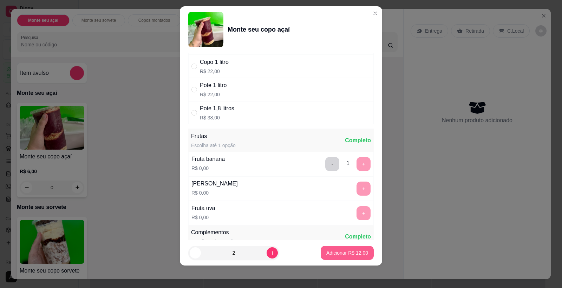
click at [335, 254] on p "Adicionar R$ 12,00" at bounding box center [347, 252] width 42 height 7
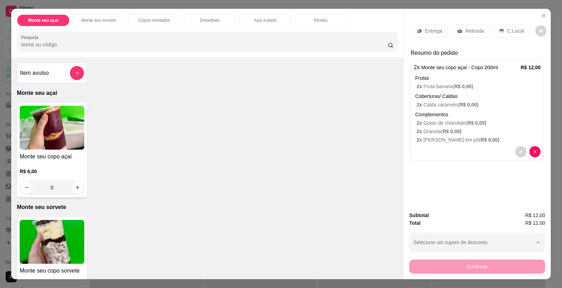
click at [513, 30] on p "C.Local" at bounding box center [515, 30] width 17 height 7
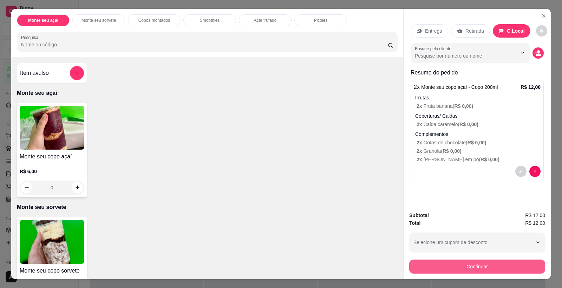
click at [462, 268] on button "Continuar" at bounding box center [477, 267] width 136 height 14
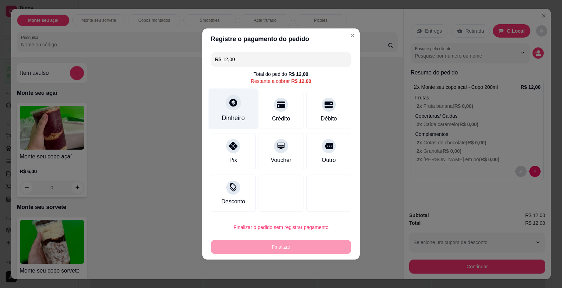
click at [236, 111] on div "Dinheiro" at bounding box center [234, 109] width 50 height 41
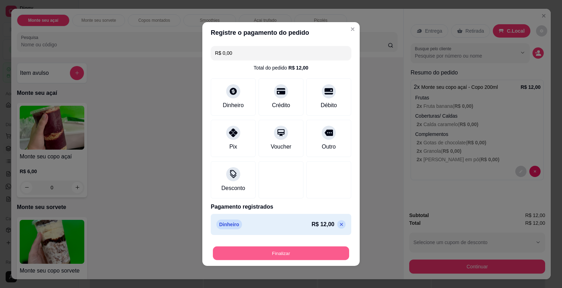
click at [286, 251] on button "Finalizar" at bounding box center [281, 254] width 136 height 14
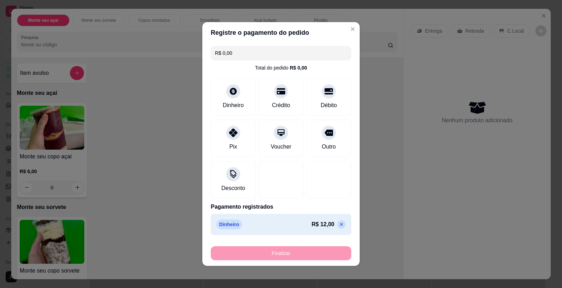
type input "-R$ 12,00"
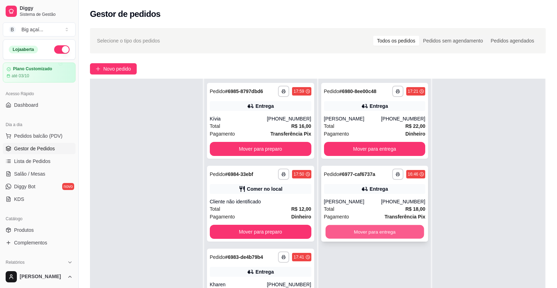
click at [361, 232] on button "Mover para entrega" at bounding box center [374, 232] width 98 height 14
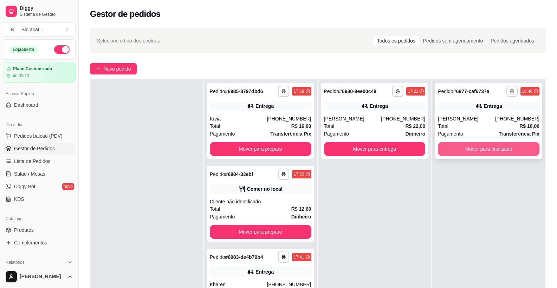
click at [499, 149] on button "Mover para finalizado" at bounding box center [488, 149] width 101 height 14
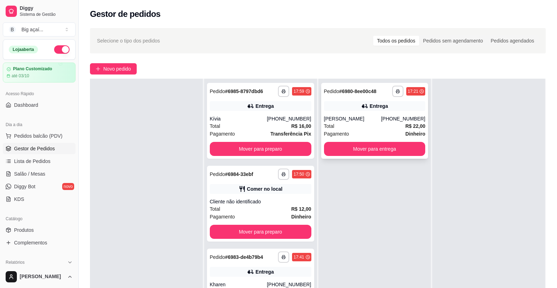
click at [362, 140] on div "**********" at bounding box center [374, 121] width 107 height 76
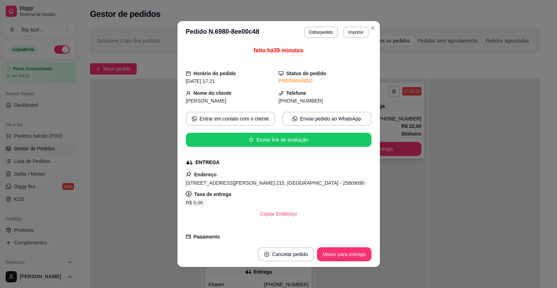
click at [397, 149] on button "Mover para entrega" at bounding box center [371, 149] width 100 height 14
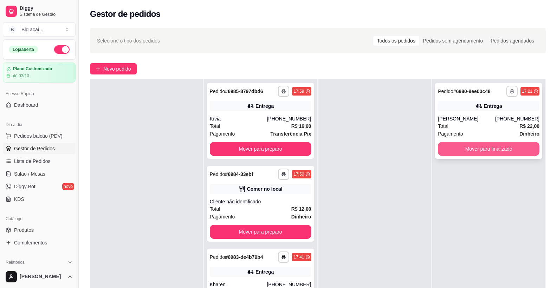
click at [473, 153] on button "Mover para finalizado" at bounding box center [488, 149] width 101 height 14
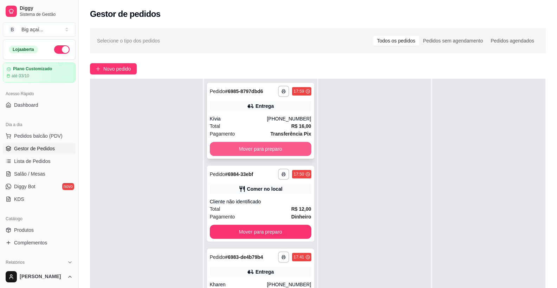
click at [259, 147] on button "Mover para preparo" at bounding box center [260, 149] width 101 height 14
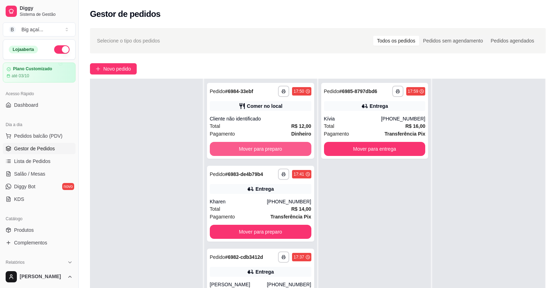
click at [259, 147] on button "Mover para preparo" at bounding box center [260, 149] width 101 height 14
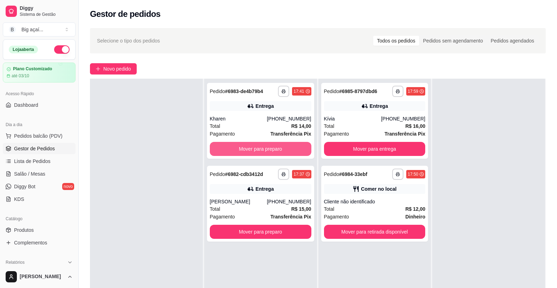
click at [259, 147] on button "Mover para preparo" at bounding box center [260, 149] width 101 height 14
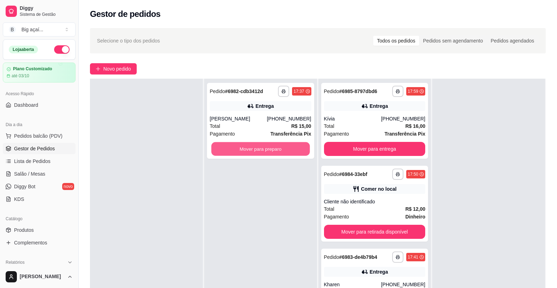
click at [259, 147] on button "Mover para preparo" at bounding box center [260, 149] width 98 height 14
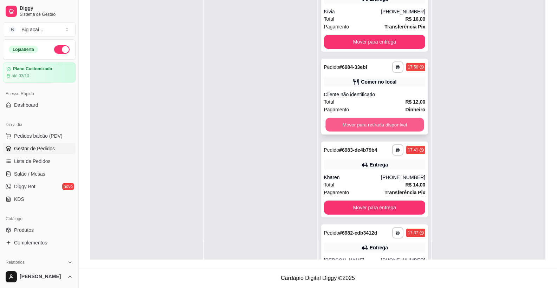
click at [345, 123] on button "Mover para retirada disponível" at bounding box center [374, 125] width 98 height 14
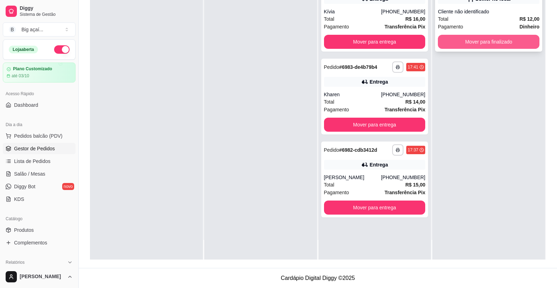
click at [472, 44] on button "Mover para finalizado" at bounding box center [488, 42] width 101 height 14
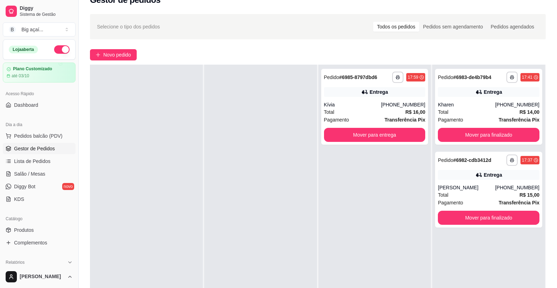
scroll to position [11, 0]
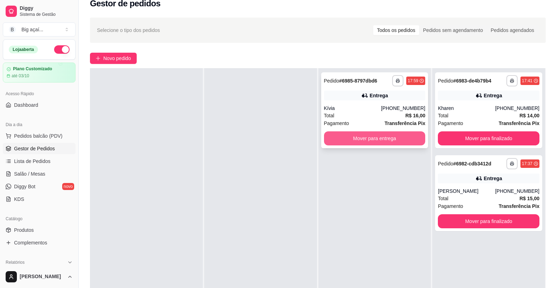
click at [405, 138] on button "Mover para entrega" at bounding box center [374, 138] width 101 height 14
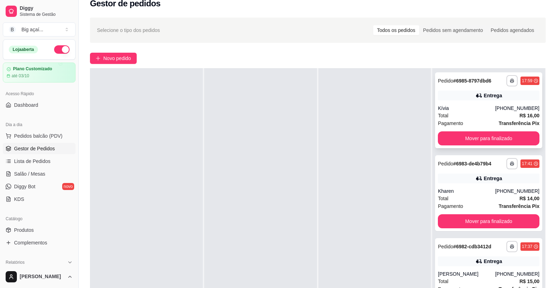
click at [495, 146] on div "**********" at bounding box center [488, 110] width 107 height 76
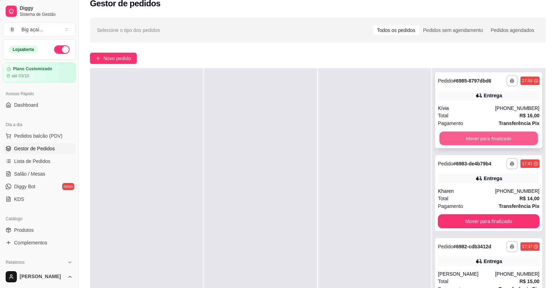
click at [482, 139] on button "Mover para finalizado" at bounding box center [488, 139] width 98 height 14
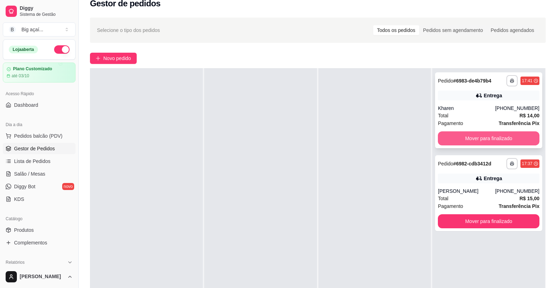
click at [483, 139] on button "Mover para finalizado" at bounding box center [488, 138] width 101 height 14
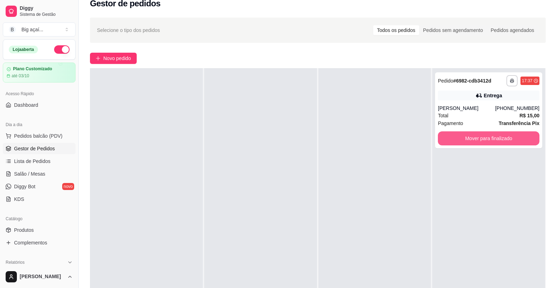
click at [483, 139] on button "Mover para finalizado" at bounding box center [488, 138] width 101 height 14
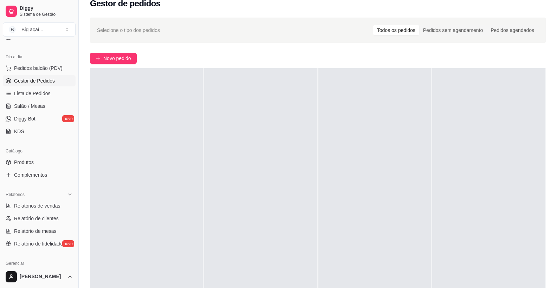
scroll to position [82, 0]
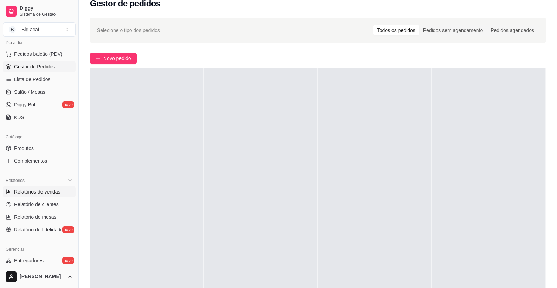
click at [47, 191] on span "Relatórios de vendas" at bounding box center [37, 191] width 46 height 7
select select "ALL"
select select "0"
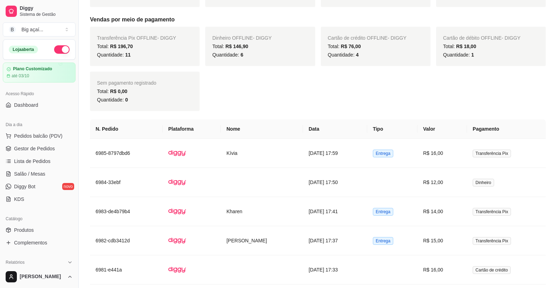
drag, startPoint x: 521, startPoint y: 95, endPoint x: 538, endPoint y: 100, distance: 17.7
click at [521, 95] on div "Transferência Pix OFFLINE - DIGGY Total: R$ 196,70 Quantidade: 11 Dinheiro OFFL…" at bounding box center [318, 69] width 456 height 84
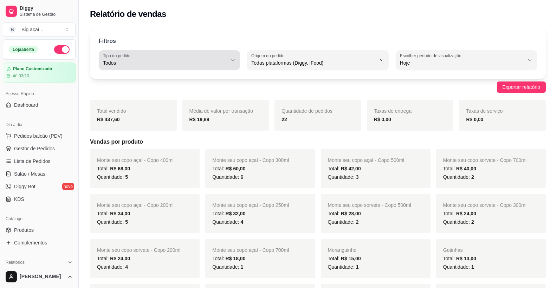
click at [184, 65] on span "Todos" at bounding box center [165, 62] width 124 height 7
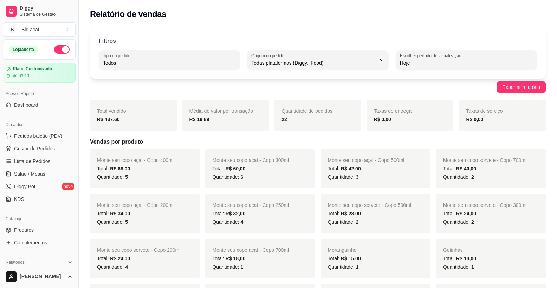
click at [162, 78] on span "Todos" at bounding box center [166, 79] width 118 height 7
